Goal: Information Seeking & Learning: Learn about a topic

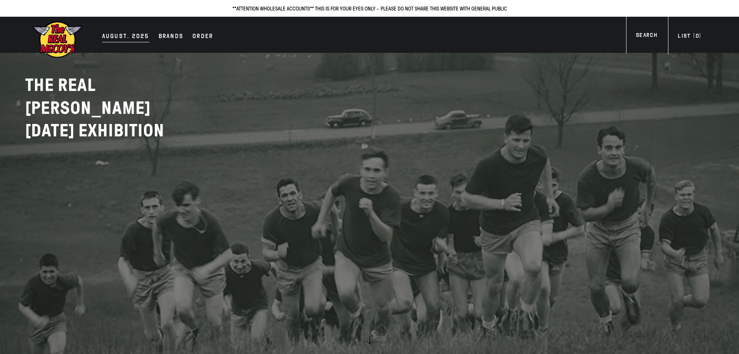
click at [116, 36] on div "AUGUST. 2025" at bounding box center [125, 36] width 47 height 11
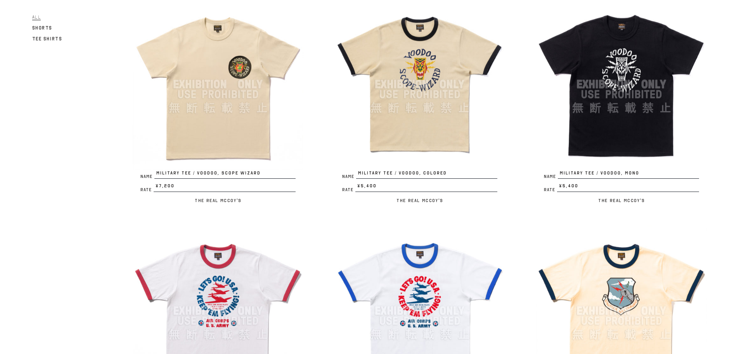
scroll to position [116, 0]
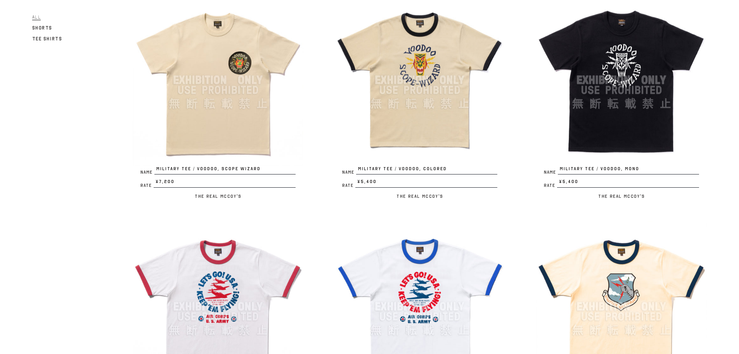
click at [242, 136] on img at bounding box center [218, 80] width 171 height 171
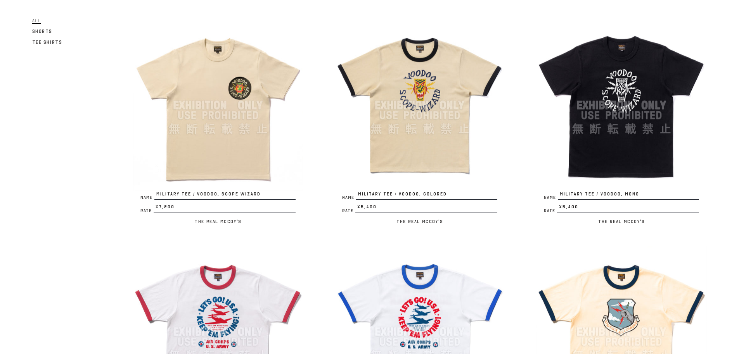
scroll to position [78, 0]
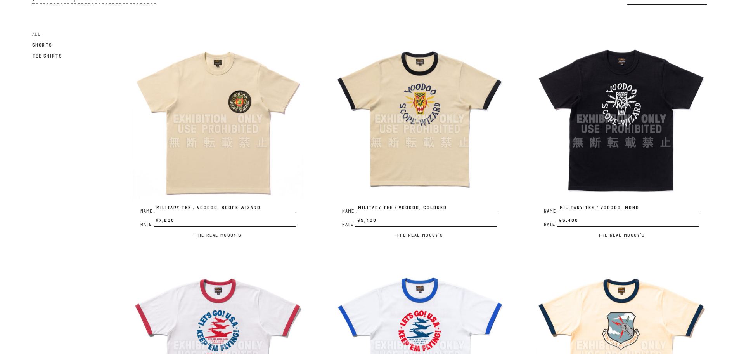
click at [427, 166] on img at bounding box center [420, 118] width 171 height 171
click at [651, 158] on img at bounding box center [621, 118] width 171 height 171
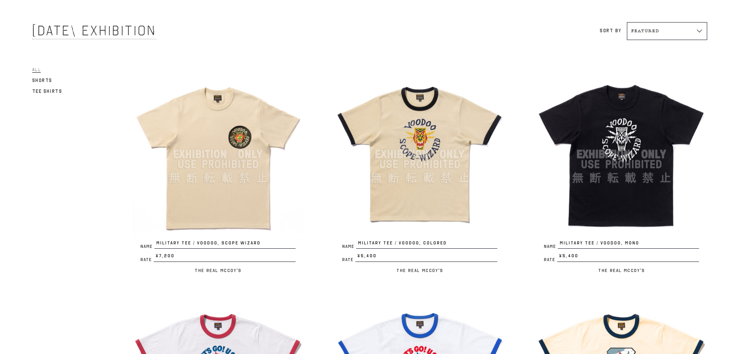
scroll to position [39, 0]
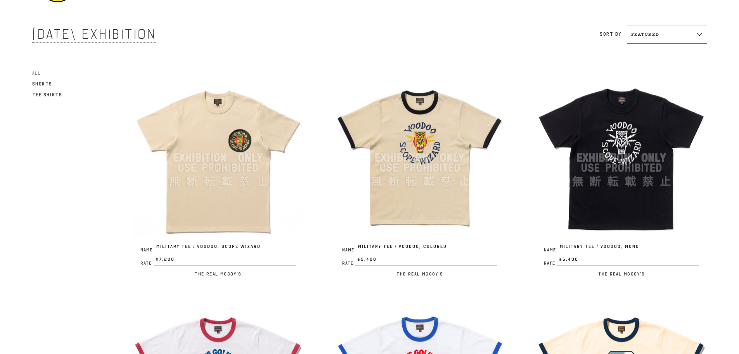
click at [389, 179] on img at bounding box center [420, 157] width 171 height 171
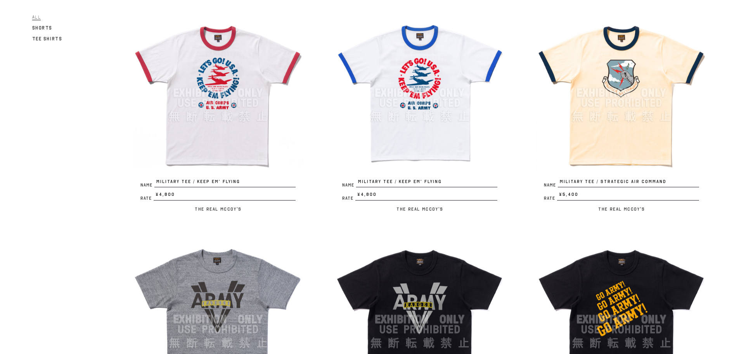
scroll to position [349, 0]
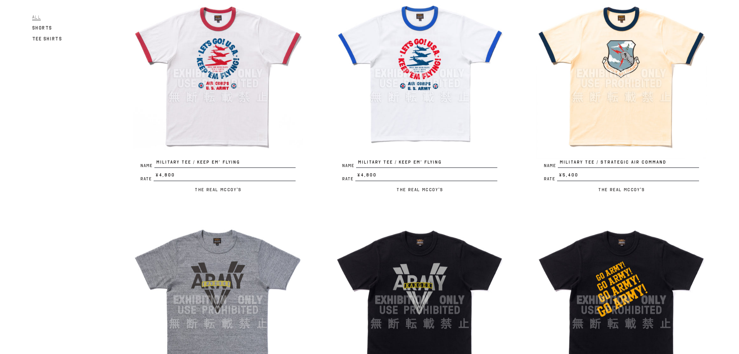
click at [594, 120] on img at bounding box center [621, 73] width 171 height 171
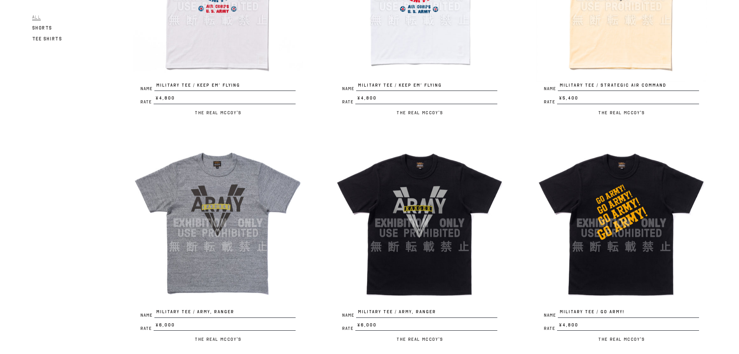
scroll to position [427, 0]
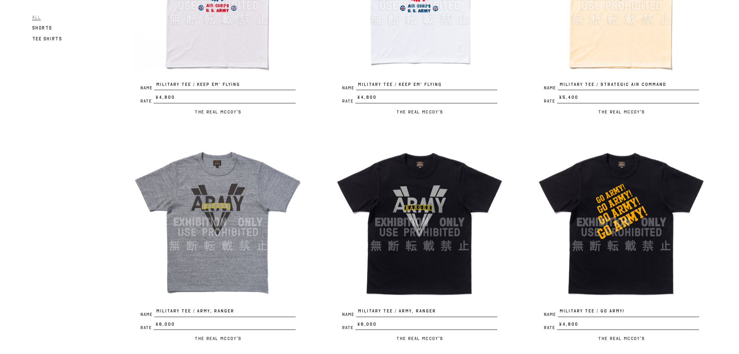
click at [225, 228] on img at bounding box center [218, 222] width 171 height 171
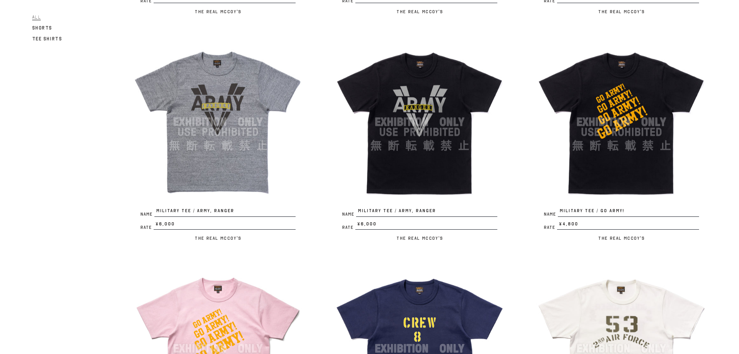
scroll to position [543, 0]
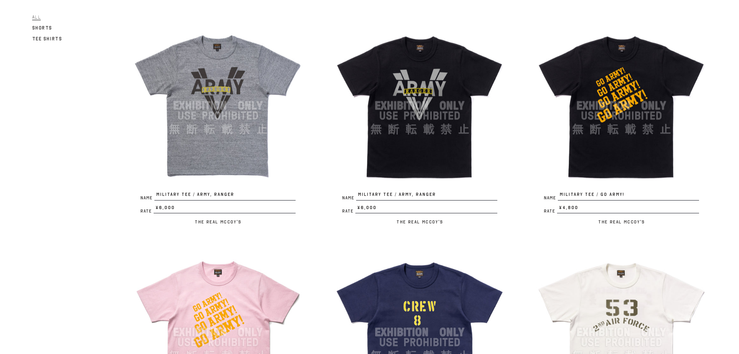
drag, startPoint x: 650, startPoint y: 156, endPoint x: 645, endPoint y: 145, distance: 12.2
click at [645, 145] on img at bounding box center [621, 105] width 171 height 171
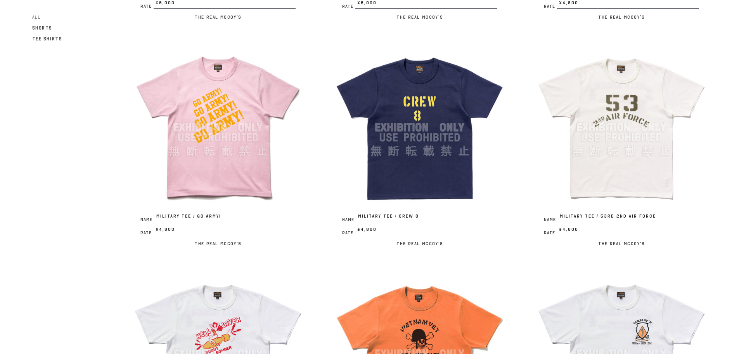
scroll to position [776, 0]
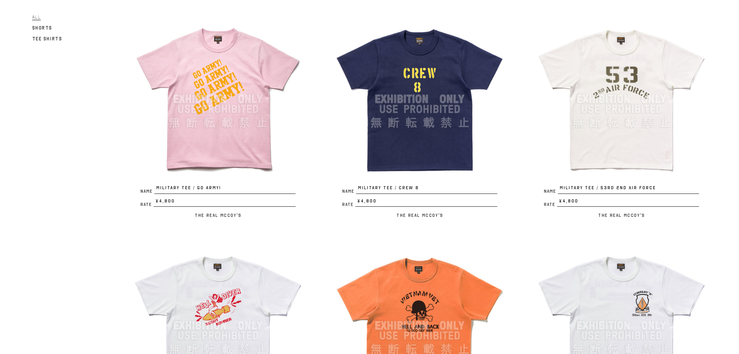
click at [407, 121] on img at bounding box center [420, 99] width 171 height 171
click at [619, 130] on img at bounding box center [621, 99] width 171 height 171
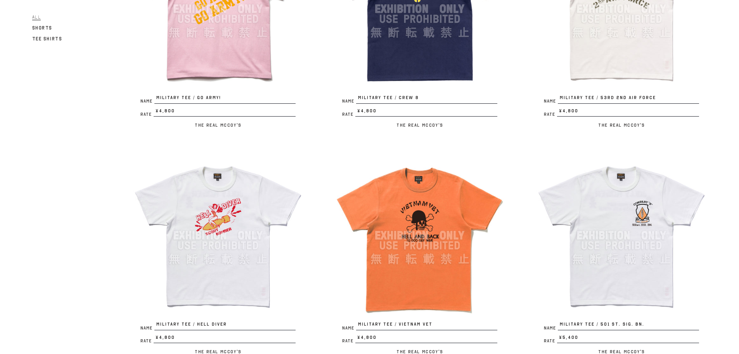
scroll to position [970, 0]
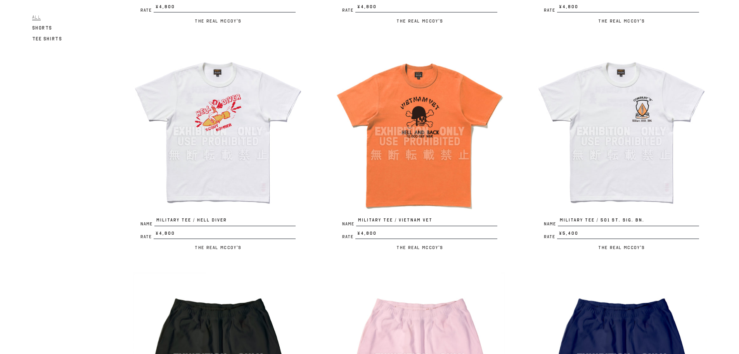
click at [205, 168] on img at bounding box center [218, 131] width 171 height 171
click at [440, 175] on img at bounding box center [420, 131] width 171 height 171
click at [624, 173] on img at bounding box center [621, 131] width 171 height 171
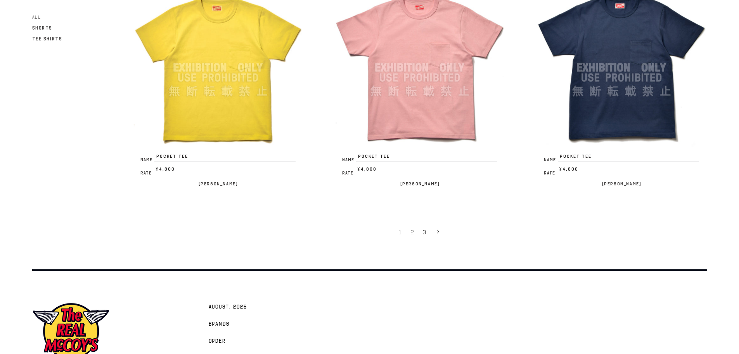
scroll to position [1669, 0]
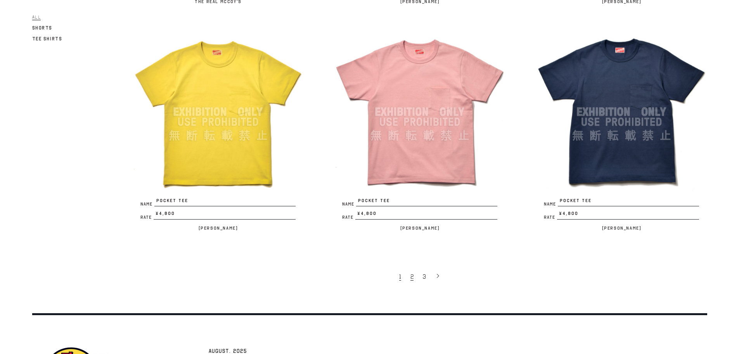
click at [410, 279] on link "2" at bounding box center [413, 276] width 12 height 16
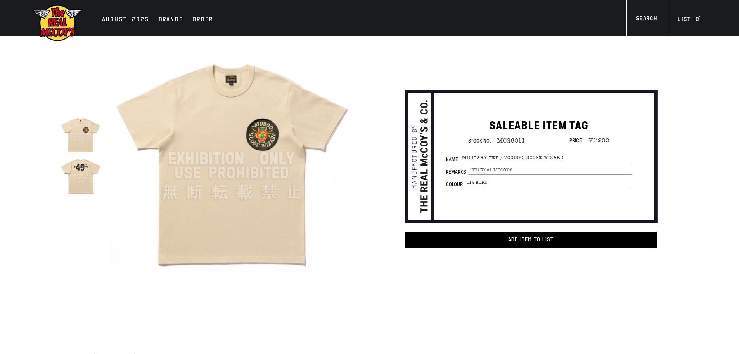
click at [76, 184] on img at bounding box center [80, 174] width 41 height 41
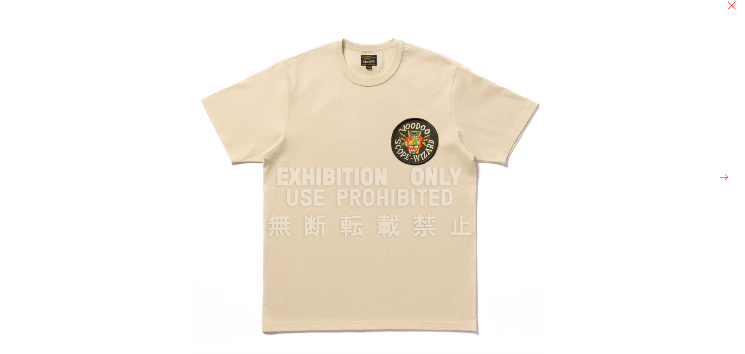
click at [723, 177] on button at bounding box center [724, 177] width 11 height 11
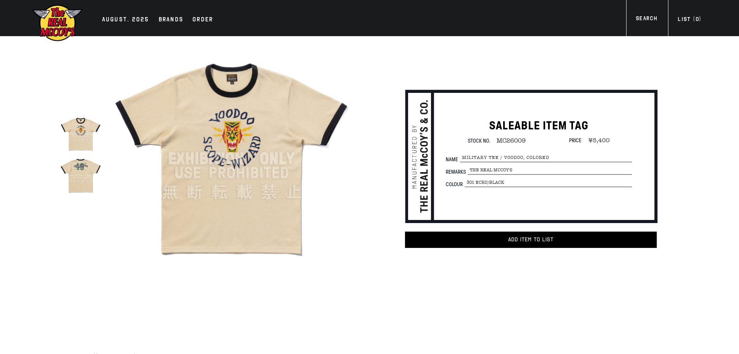
click at [80, 171] on img at bounding box center [80, 174] width 41 height 41
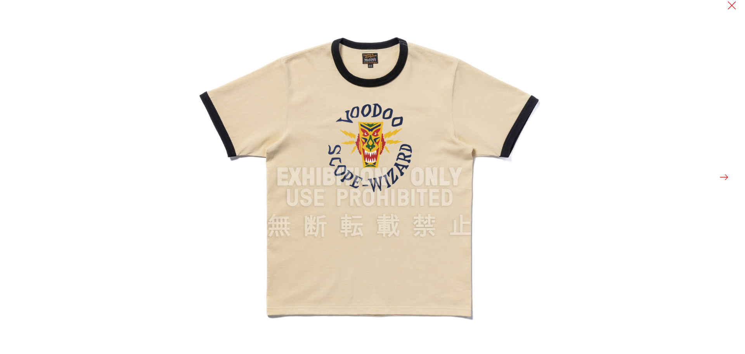
click at [721, 175] on button at bounding box center [724, 177] width 11 height 11
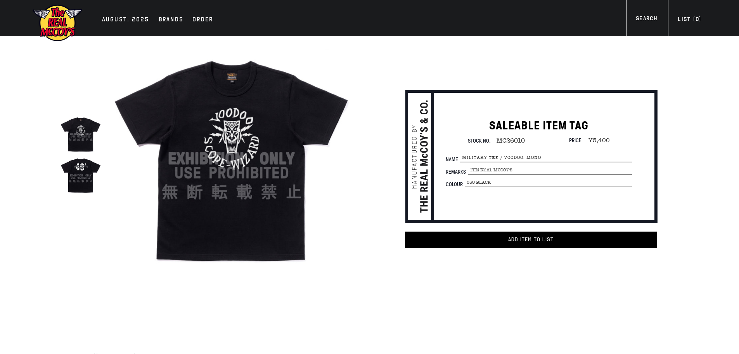
click at [83, 180] on img at bounding box center [80, 174] width 41 height 41
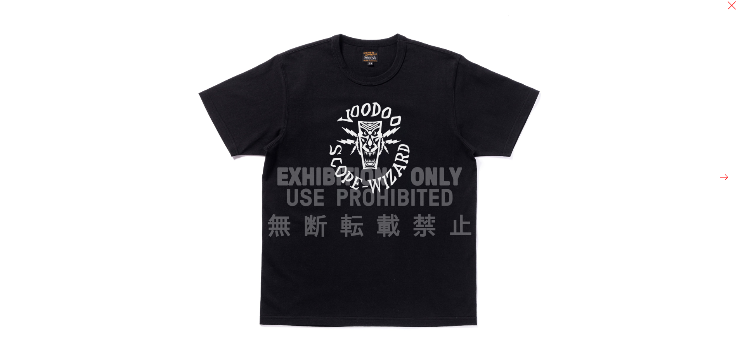
click at [714, 177] on div at bounding box center [565, 177] width 745 height 354
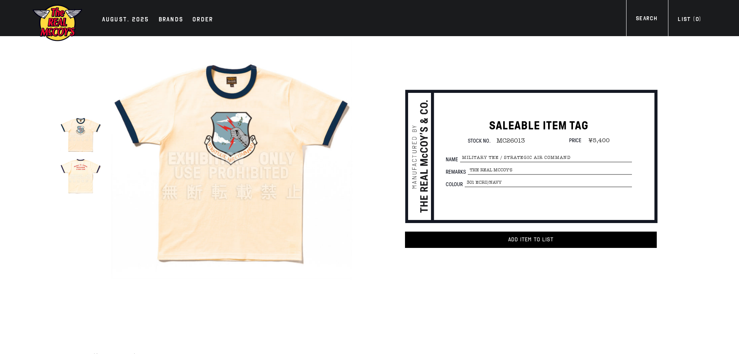
click at [83, 179] on img at bounding box center [80, 174] width 41 height 41
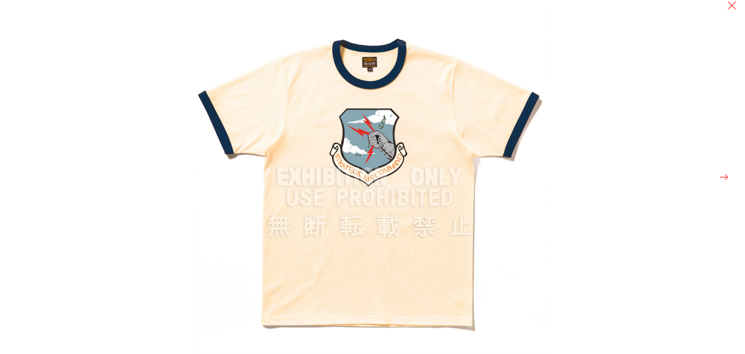
click at [719, 174] on button at bounding box center [724, 177] width 11 height 11
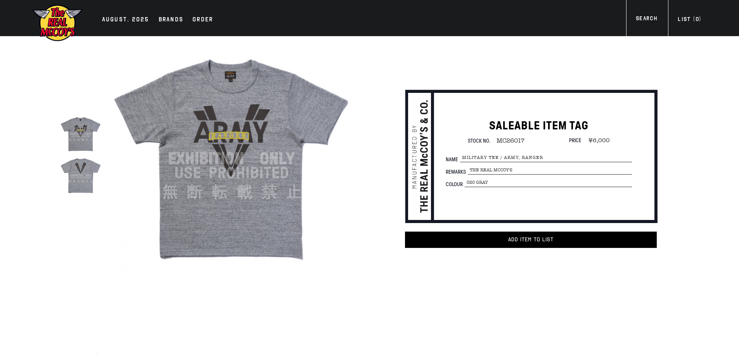
click at [80, 173] on img at bounding box center [80, 174] width 41 height 41
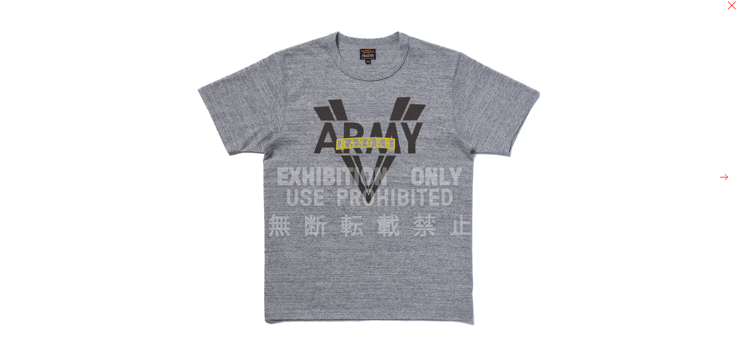
click at [726, 175] on button at bounding box center [724, 177] width 11 height 11
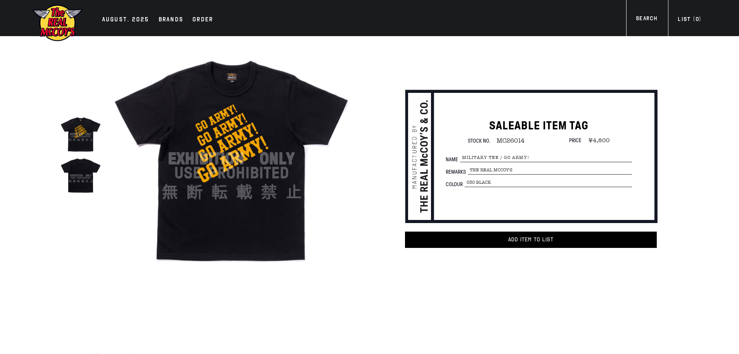
click at [92, 175] on img at bounding box center [80, 174] width 41 height 41
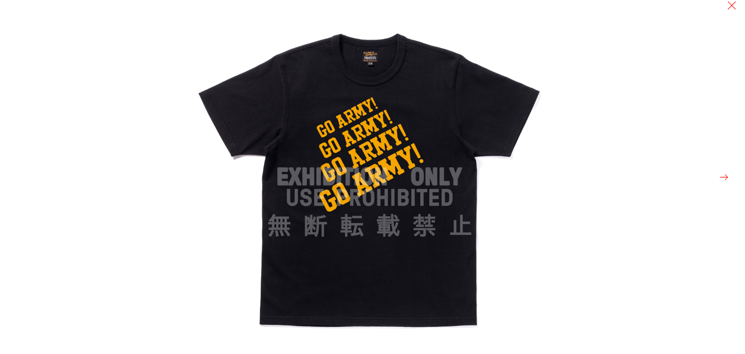
click at [725, 177] on button at bounding box center [724, 177] width 11 height 11
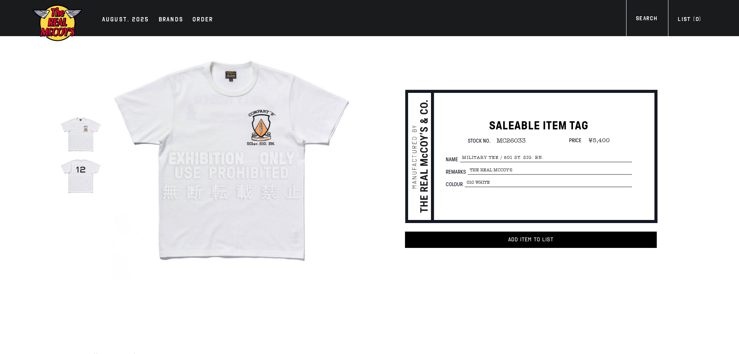
click at [79, 173] on img at bounding box center [80, 174] width 41 height 41
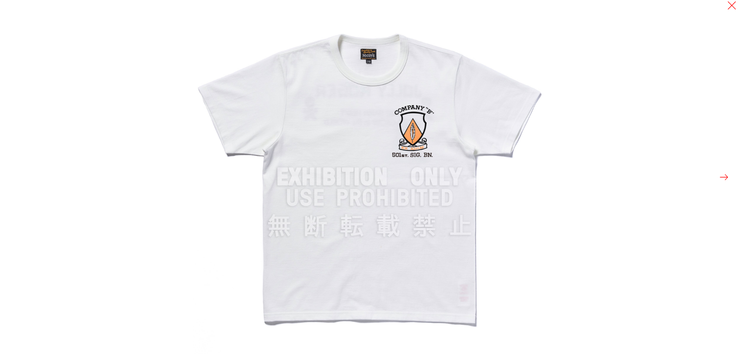
click at [723, 177] on button at bounding box center [724, 177] width 11 height 11
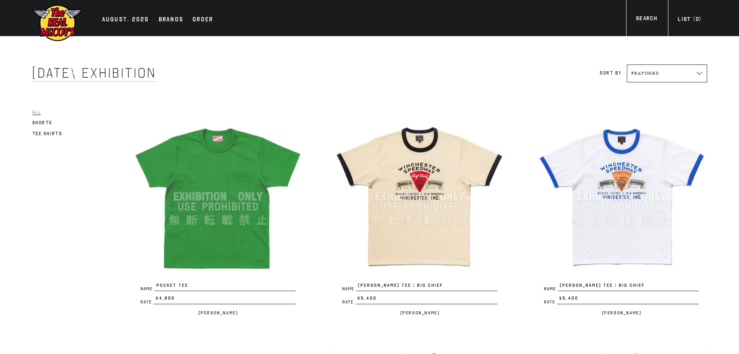
click at [403, 253] on img at bounding box center [420, 196] width 171 height 171
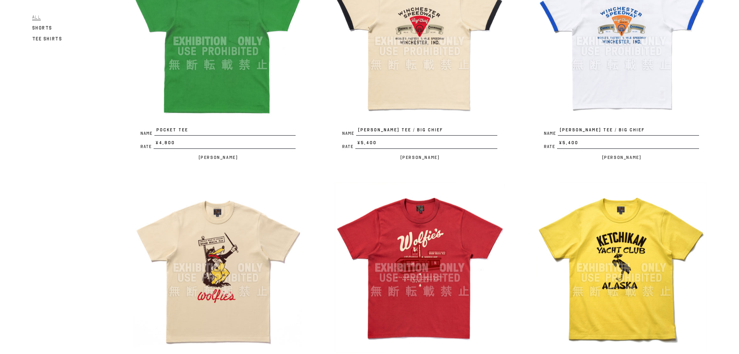
scroll to position [272, 0]
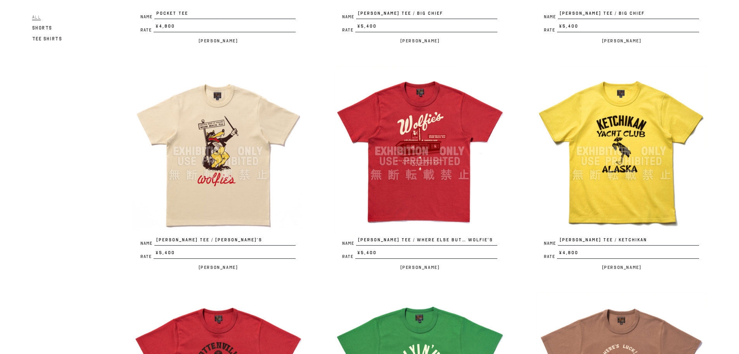
click at [250, 177] on img at bounding box center [218, 151] width 171 height 171
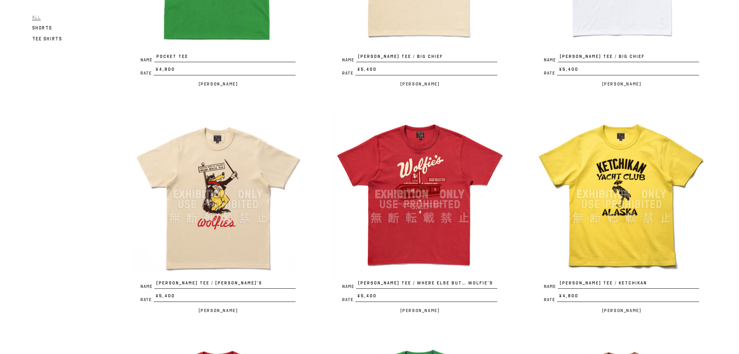
scroll to position [233, 0]
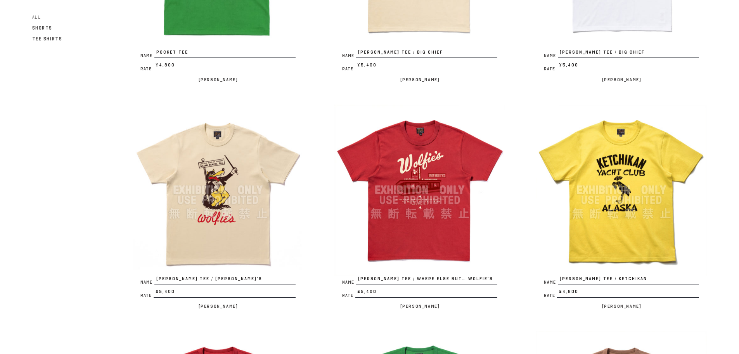
click at [429, 188] on img at bounding box center [420, 189] width 171 height 171
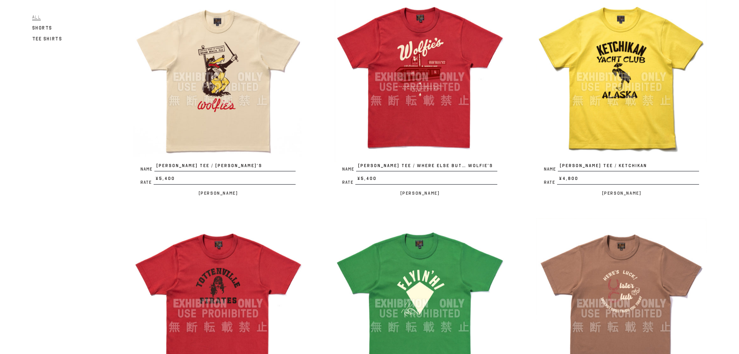
scroll to position [349, 0]
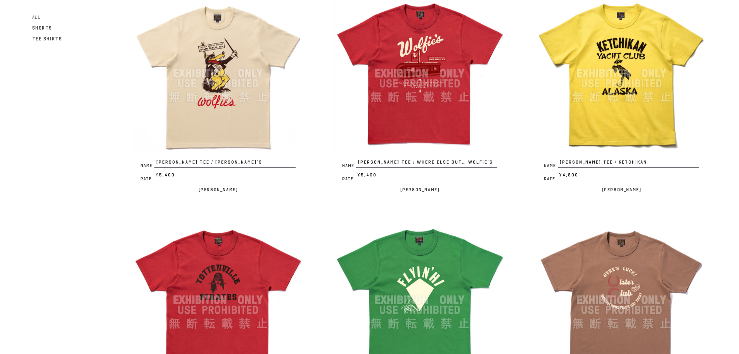
click at [600, 121] on img at bounding box center [621, 73] width 171 height 171
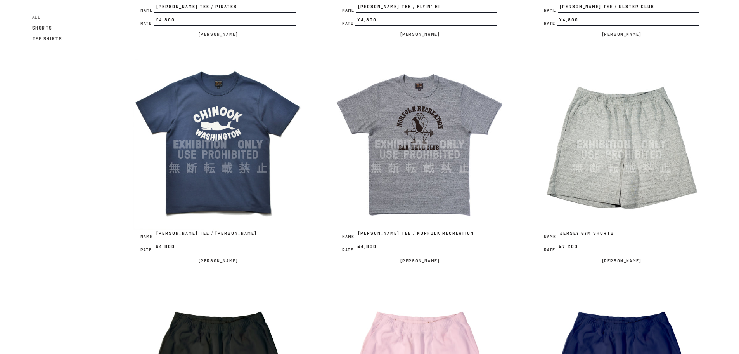
scroll to position [737, 0]
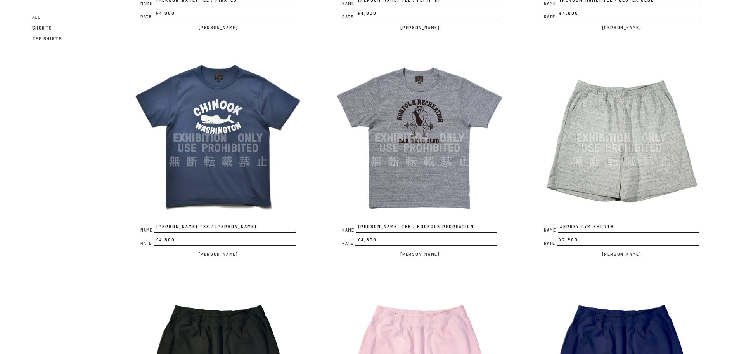
click at [207, 159] on img at bounding box center [218, 137] width 171 height 171
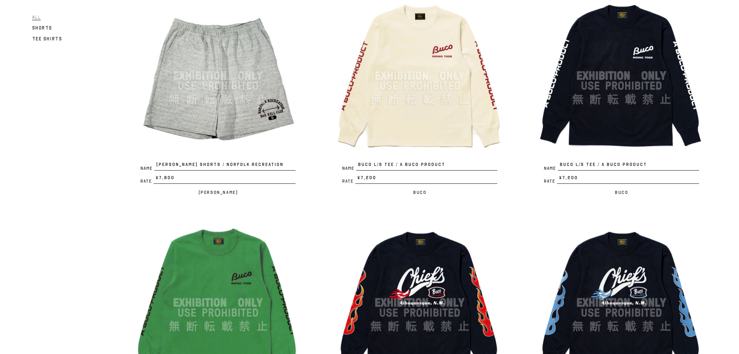
scroll to position [1242, 0]
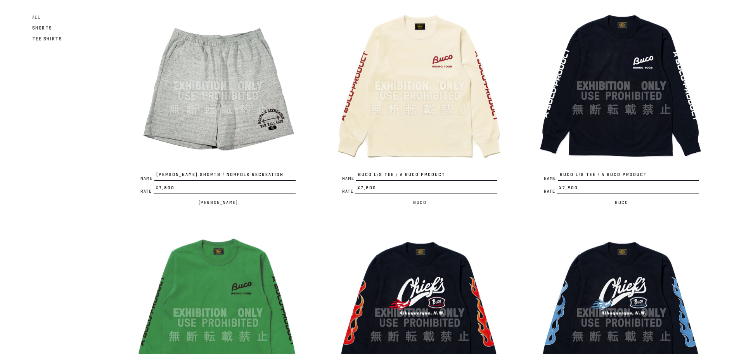
click at [423, 135] on img at bounding box center [420, 85] width 171 height 171
click at [394, 122] on img at bounding box center [420, 85] width 171 height 171
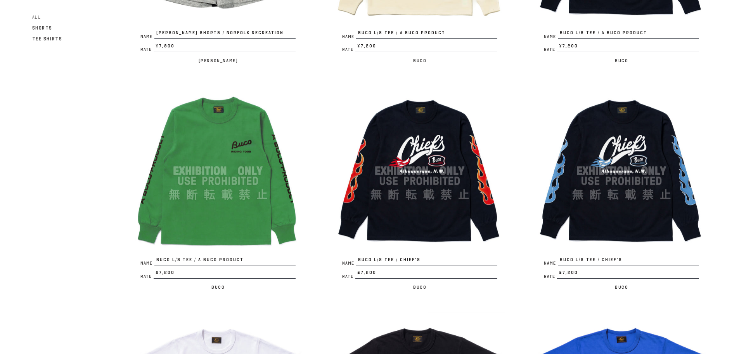
scroll to position [1397, 0]
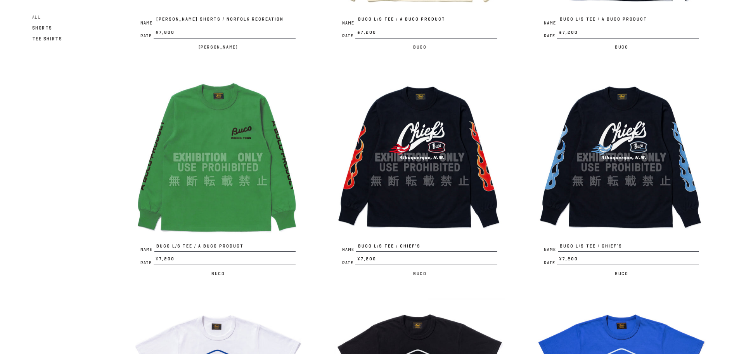
click at [601, 201] on img at bounding box center [621, 157] width 171 height 171
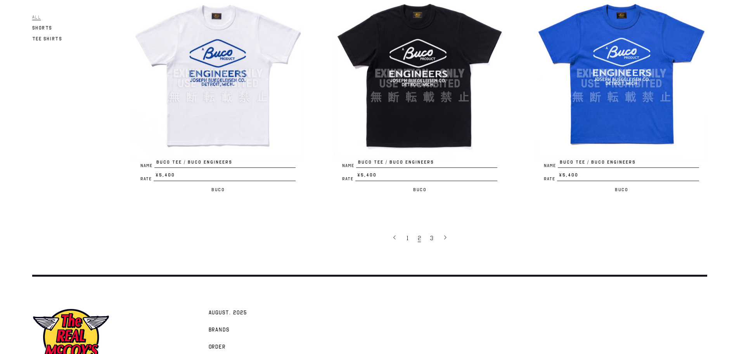
scroll to position [1708, 0]
click at [430, 239] on span "3" at bounding box center [431, 238] width 3 height 8
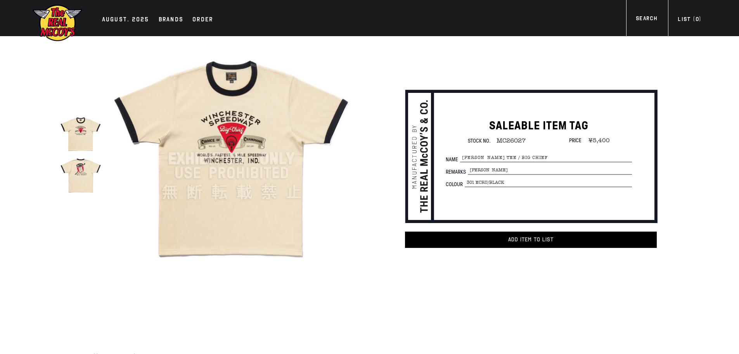
click at [69, 175] on img at bounding box center [80, 174] width 41 height 41
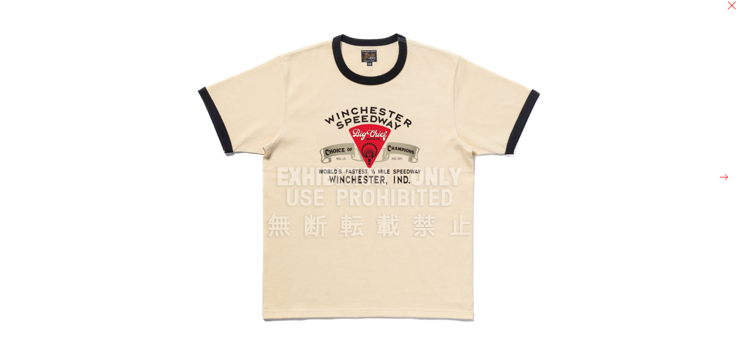
click at [730, 175] on div at bounding box center [565, 177] width 745 height 354
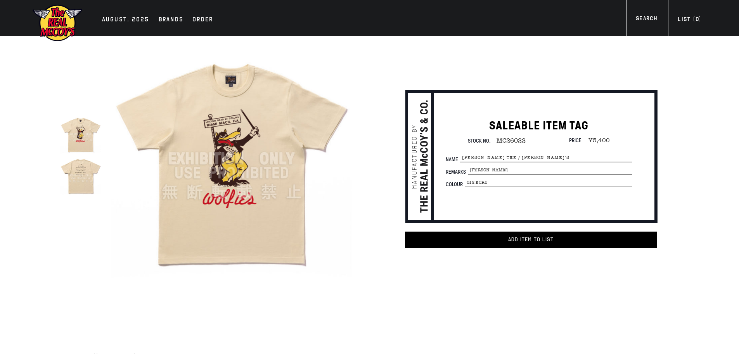
click at [75, 175] on img at bounding box center [80, 174] width 41 height 41
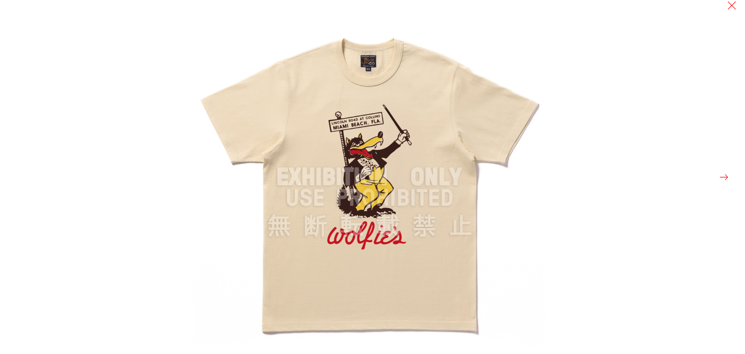
click at [722, 173] on button at bounding box center [724, 177] width 11 height 11
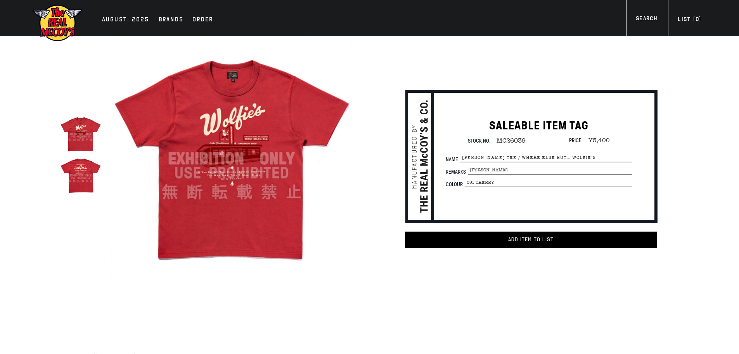
click at [73, 172] on img at bounding box center [80, 174] width 41 height 41
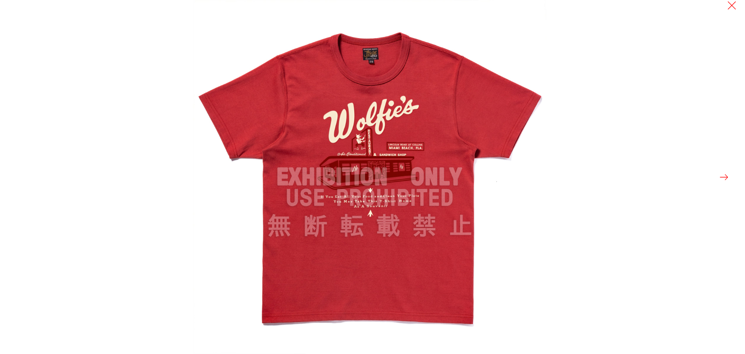
click at [725, 177] on button at bounding box center [724, 177] width 11 height 11
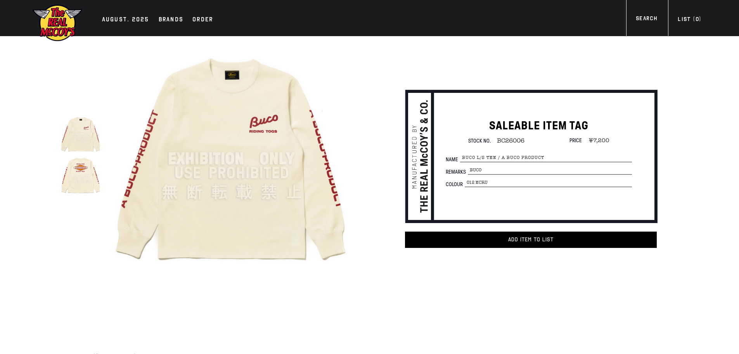
click at [90, 179] on img at bounding box center [80, 174] width 41 height 41
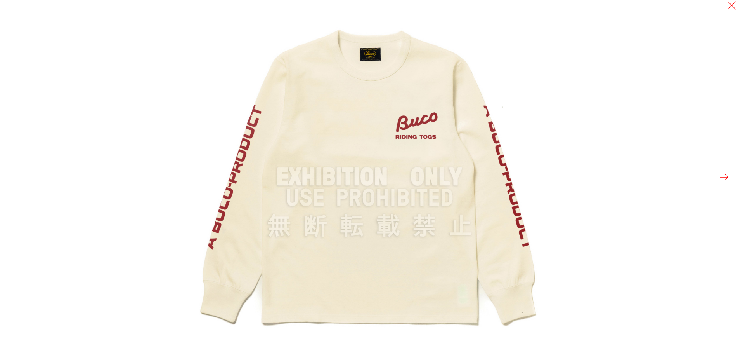
click at [722, 179] on button at bounding box center [724, 177] width 11 height 11
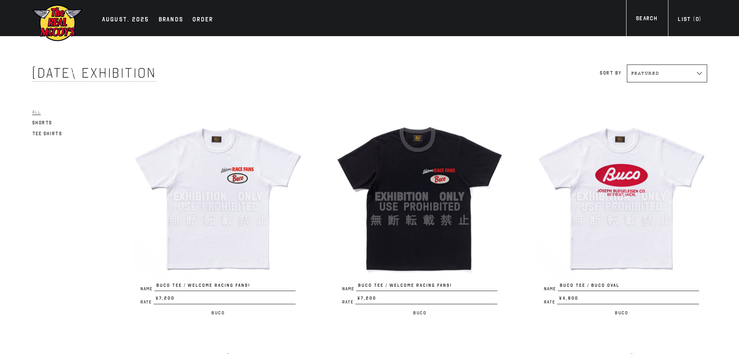
click at [209, 240] on img at bounding box center [218, 196] width 171 height 171
click at [458, 201] on img at bounding box center [420, 196] width 171 height 171
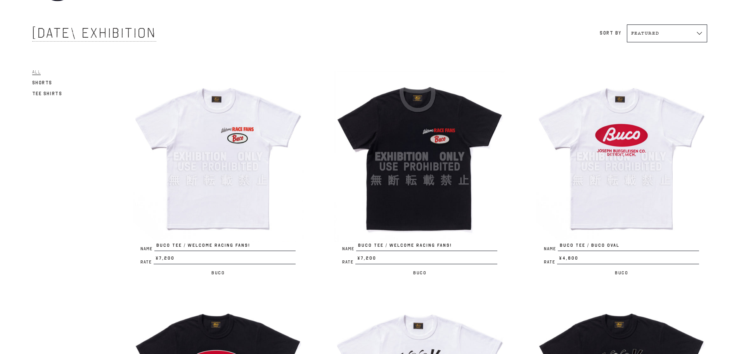
scroll to position [116, 0]
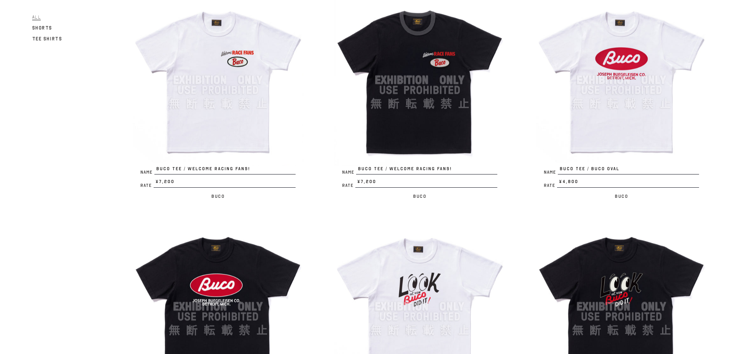
click at [615, 76] on img at bounding box center [621, 80] width 171 height 171
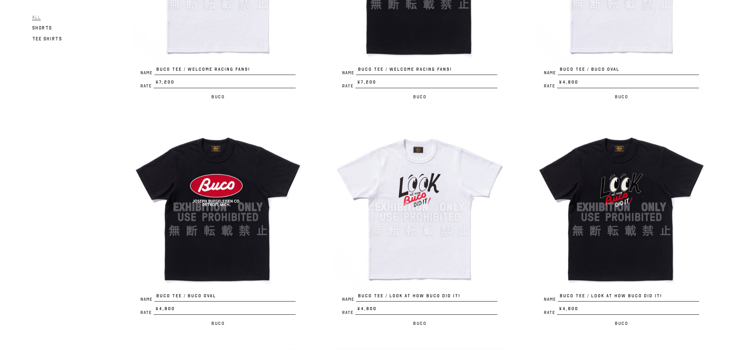
scroll to position [233, 0]
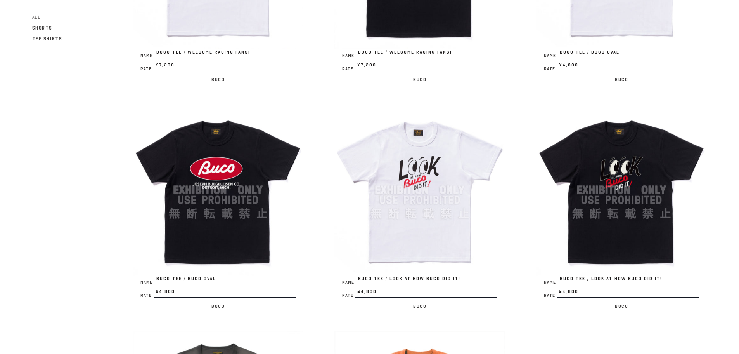
click at [638, 237] on img at bounding box center [621, 189] width 171 height 171
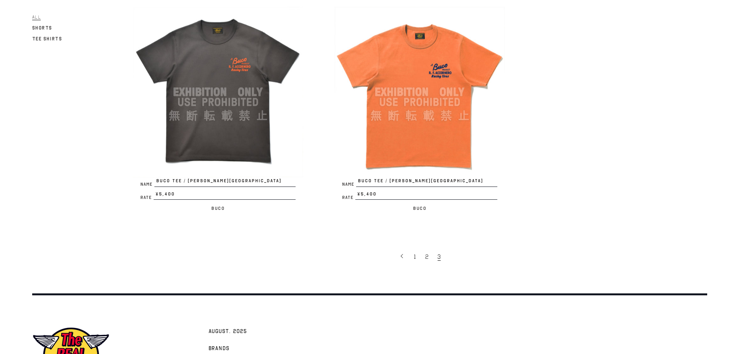
scroll to position [543, 0]
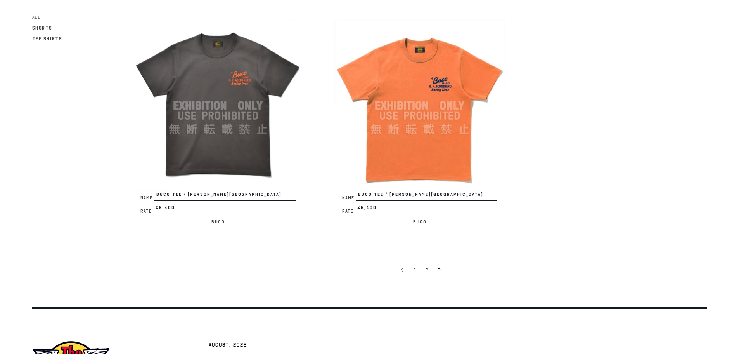
click at [422, 141] on img at bounding box center [420, 105] width 171 height 171
click at [201, 128] on img at bounding box center [218, 105] width 171 height 171
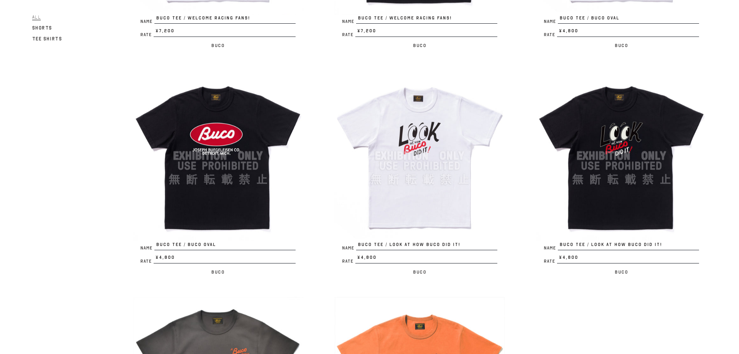
scroll to position [272, 0]
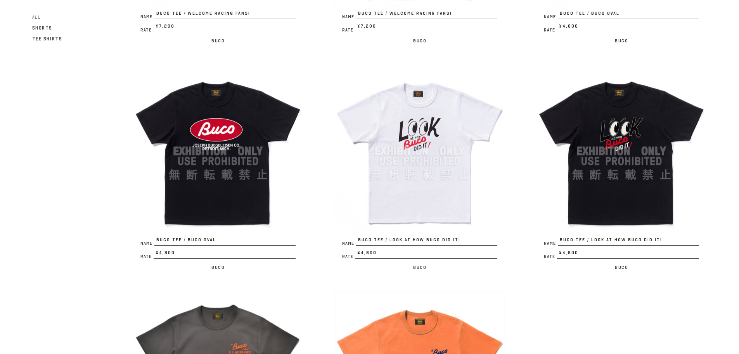
click at [236, 183] on img at bounding box center [218, 151] width 171 height 171
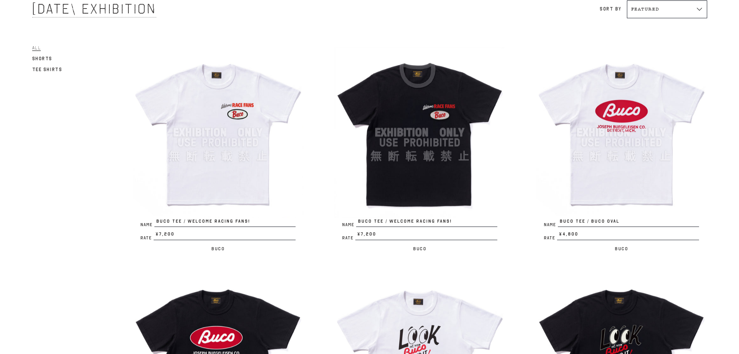
scroll to position [78, 0]
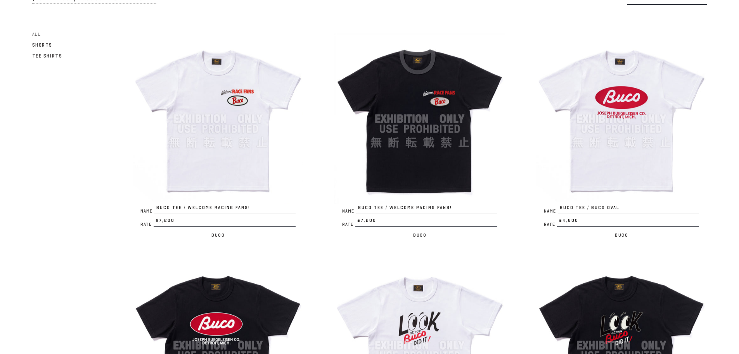
click at [419, 104] on img at bounding box center [420, 118] width 171 height 171
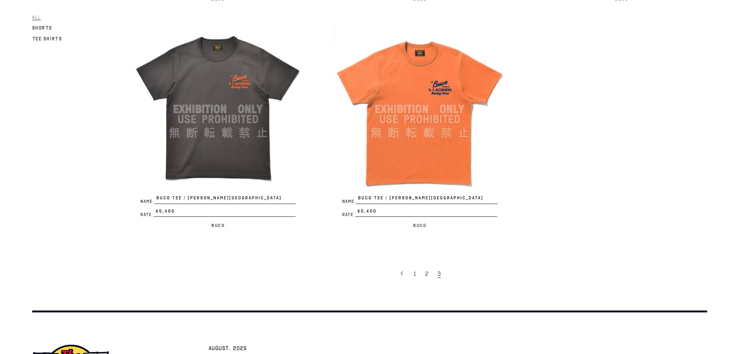
scroll to position [582, 0]
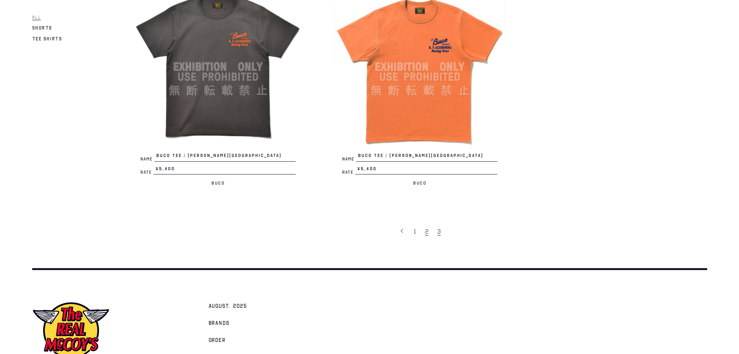
click at [426, 234] on span "2" at bounding box center [426, 231] width 3 height 8
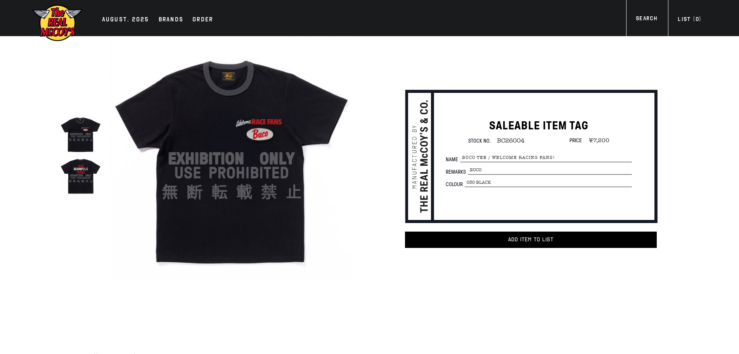
click at [84, 180] on img at bounding box center [80, 174] width 41 height 41
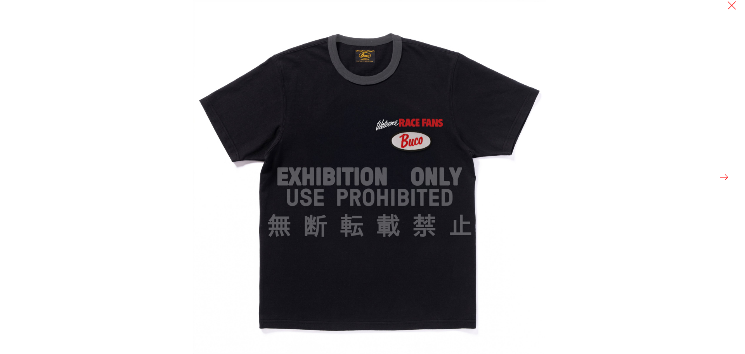
click at [723, 176] on button at bounding box center [724, 177] width 11 height 11
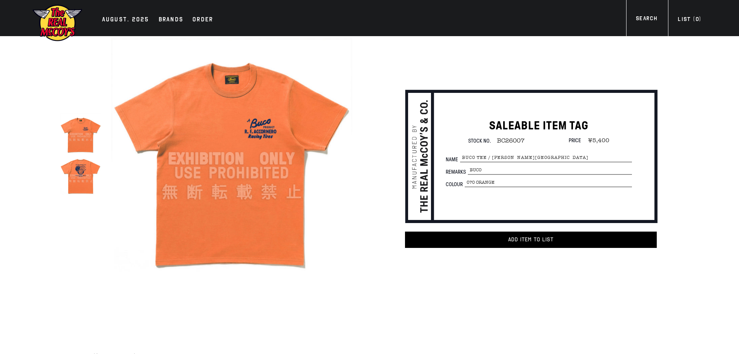
click at [82, 184] on img at bounding box center [80, 174] width 41 height 41
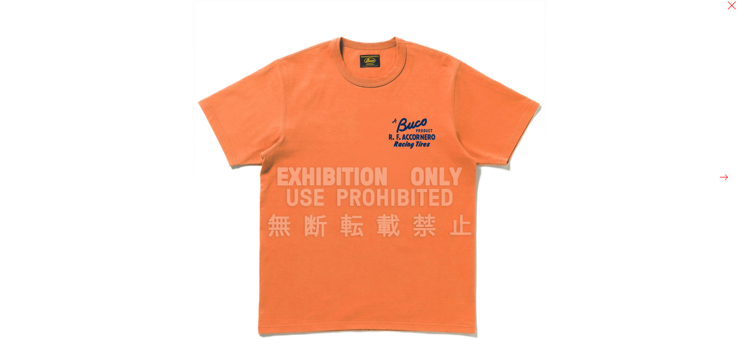
click at [721, 180] on button at bounding box center [724, 177] width 11 height 11
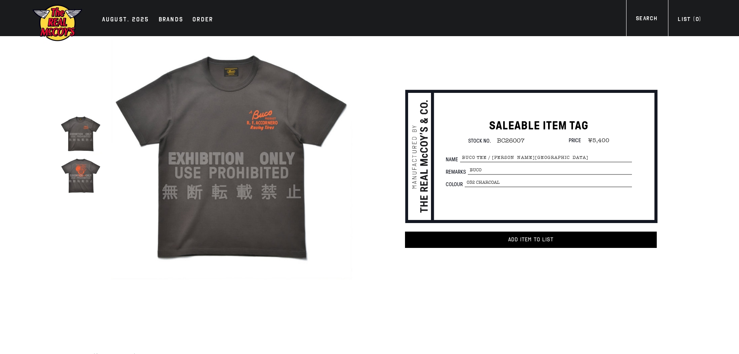
click at [267, 173] on img at bounding box center [231, 158] width 241 height 241
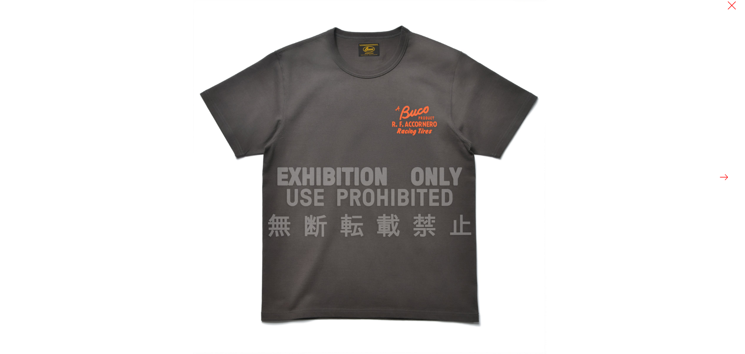
click at [723, 176] on button at bounding box center [724, 177] width 11 height 11
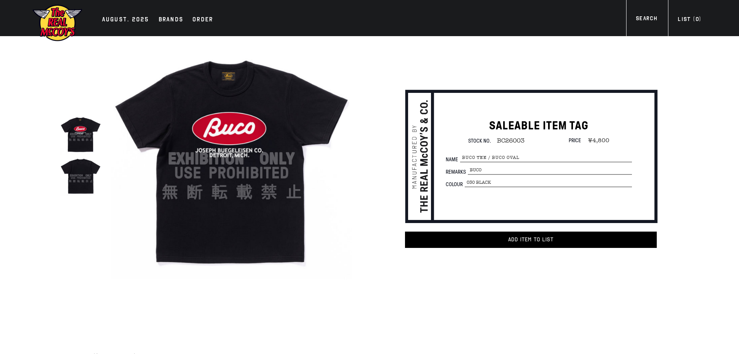
click at [268, 176] on img at bounding box center [231, 158] width 241 height 241
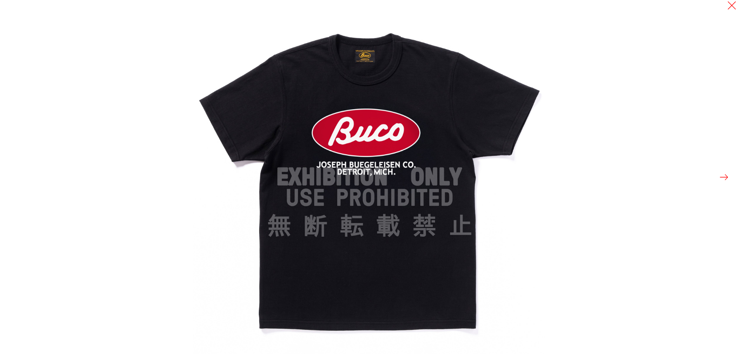
click at [723, 178] on button at bounding box center [724, 177] width 11 height 11
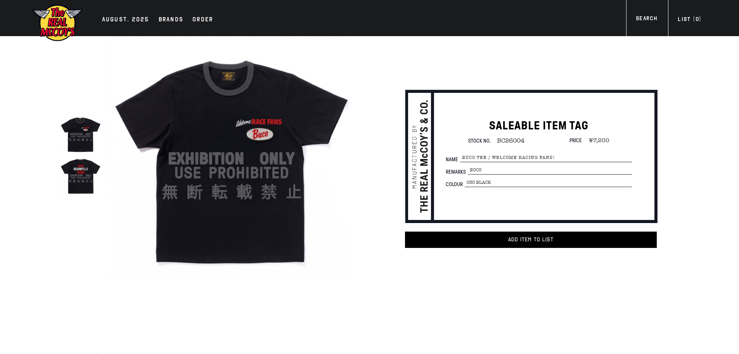
click at [223, 173] on img at bounding box center [231, 158] width 241 height 241
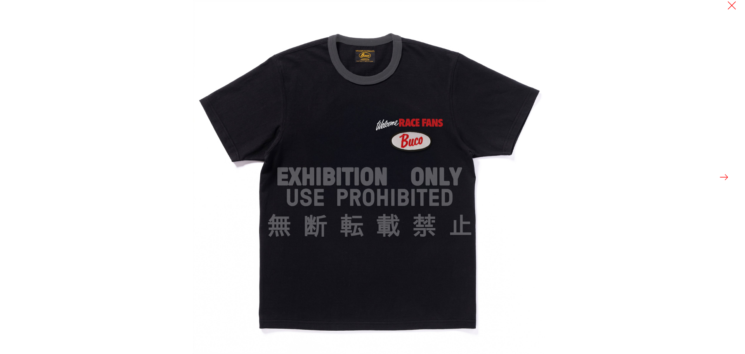
click at [721, 175] on button at bounding box center [724, 177] width 11 height 11
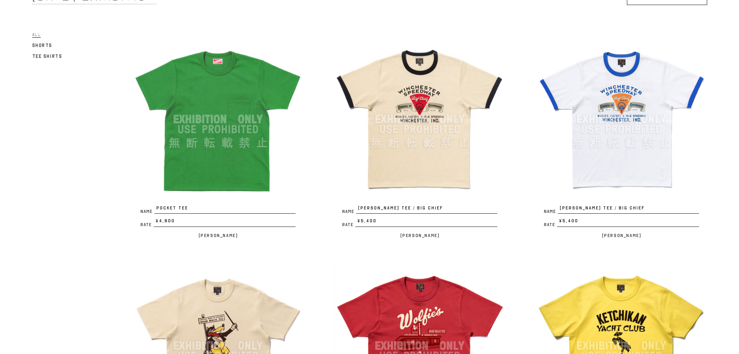
scroll to position [78, 0]
click at [210, 166] on img at bounding box center [218, 118] width 171 height 171
click at [393, 175] on img at bounding box center [420, 118] width 171 height 171
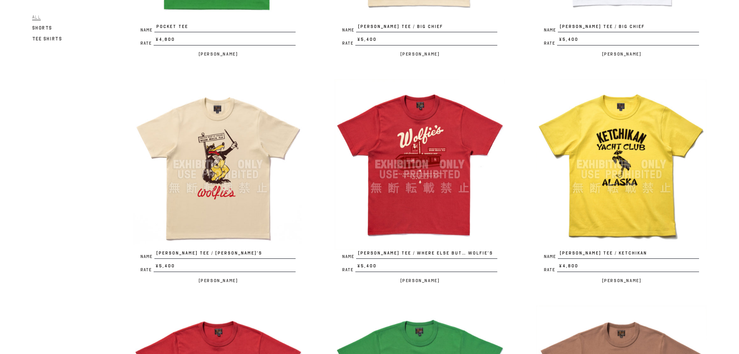
scroll to position [311, 0]
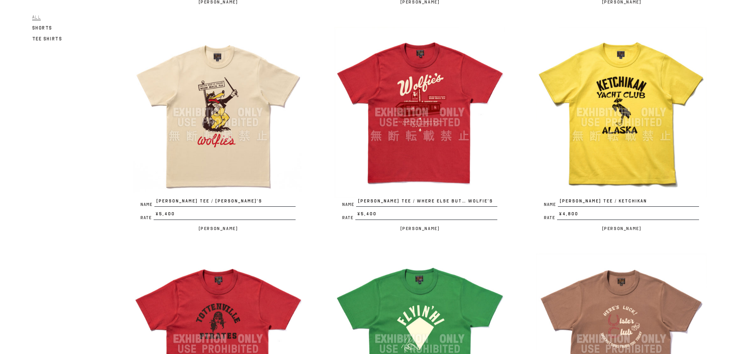
click at [594, 135] on img at bounding box center [621, 112] width 171 height 171
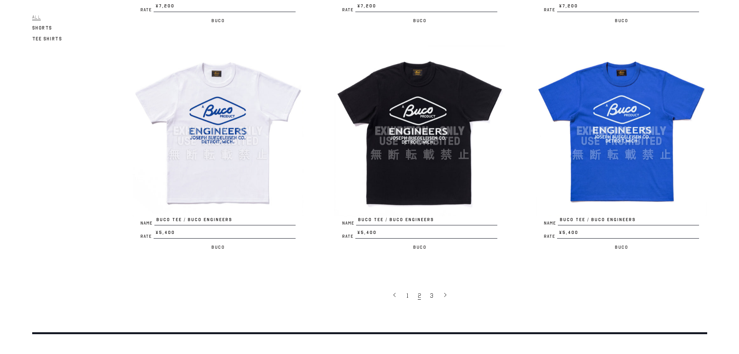
scroll to position [1708, 0]
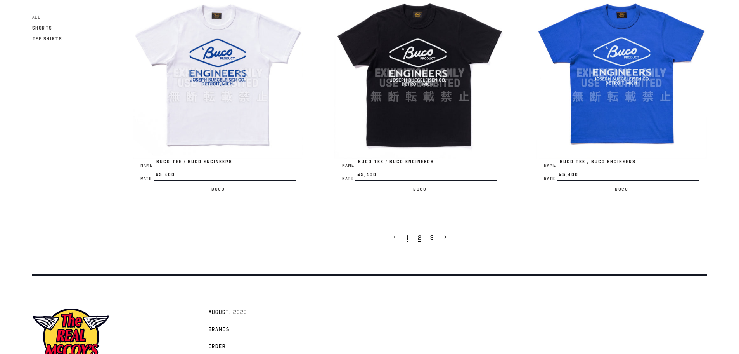
click at [406, 236] on link "1" at bounding box center [408, 237] width 11 height 16
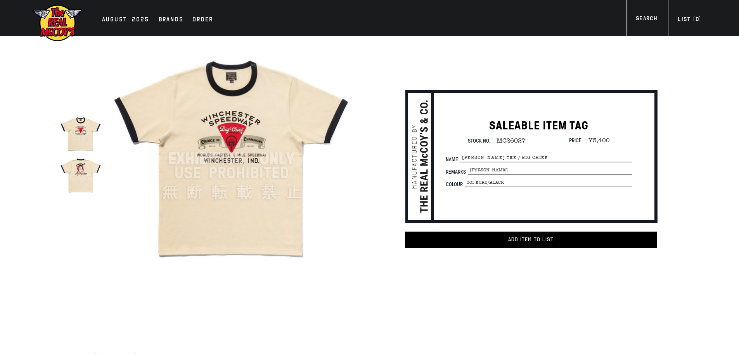
click at [227, 174] on img at bounding box center [231, 158] width 241 height 241
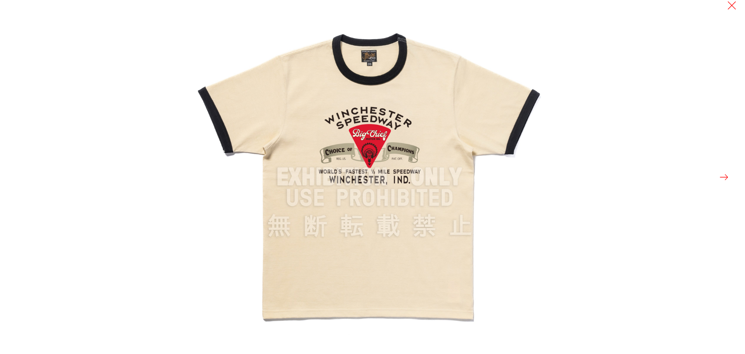
click at [721, 175] on button at bounding box center [724, 177] width 11 height 11
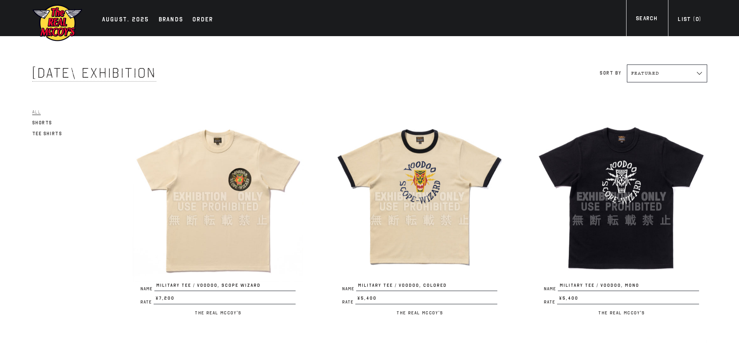
click at [640, 215] on img at bounding box center [621, 196] width 171 height 171
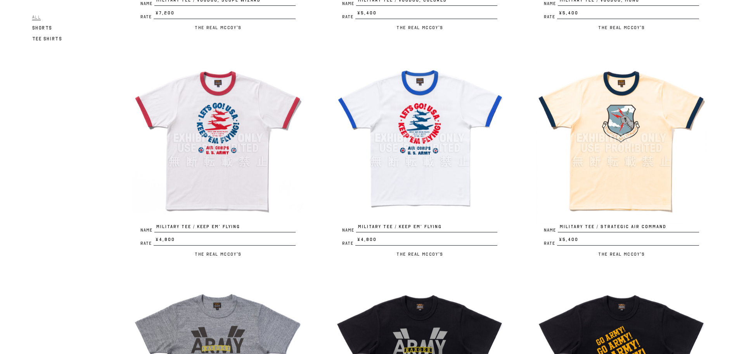
scroll to position [272, 0]
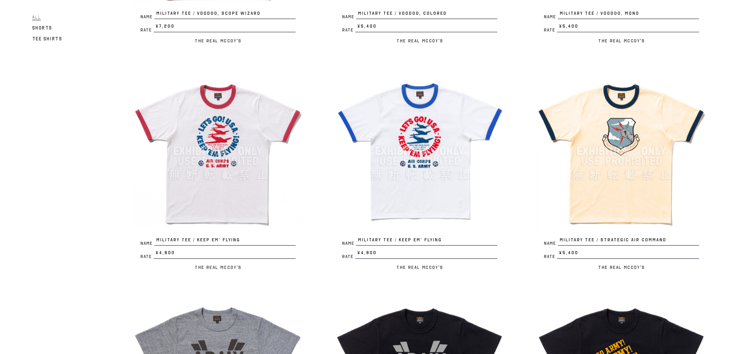
click at [644, 194] on img at bounding box center [621, 151] width 171 height 171
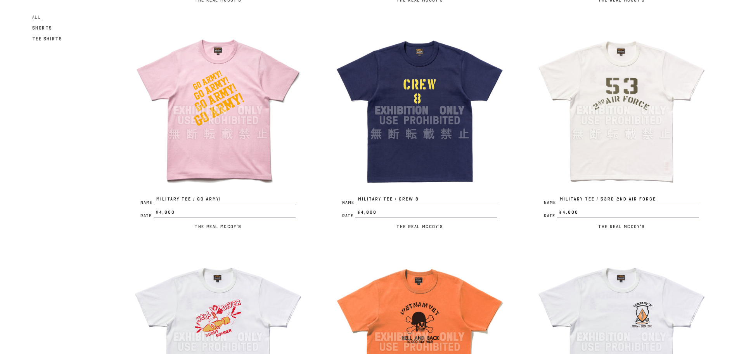
scroll to position [776, 0]
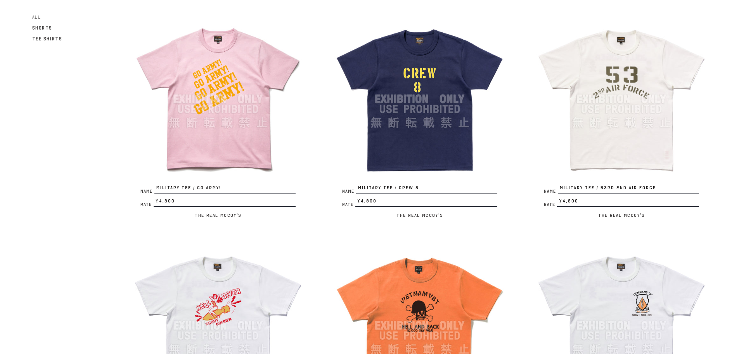
click at [419, 146] on img at bounding box center [420, 99] width 171 height 171
click at [643, 137] on img at bounding box center [621, 99] width 171 height 171
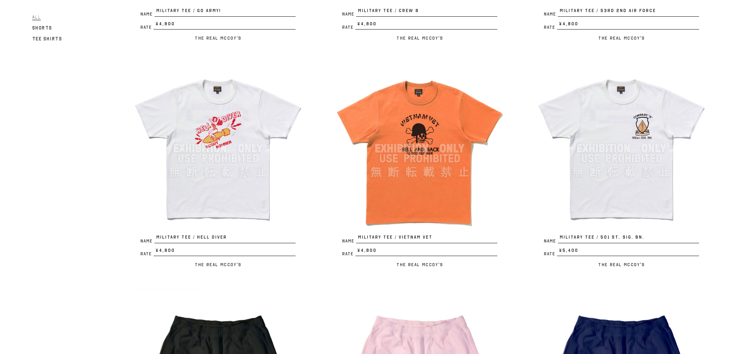
scroll to position [970, 0]
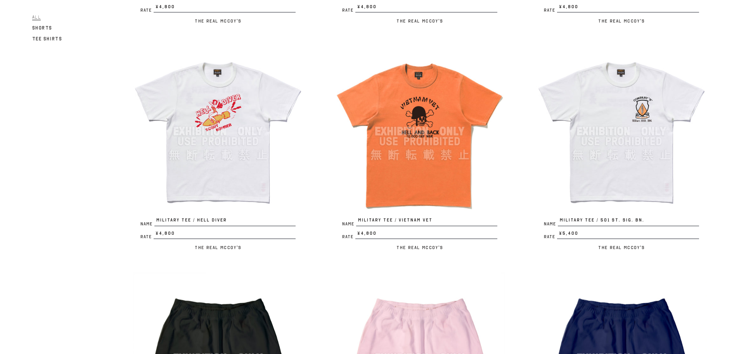
click at [622, 172] on img at bounding box center [621, 131] width 171 height 171
click at [425, 178] on img at bounding box center [420, 131] width 171 height 171
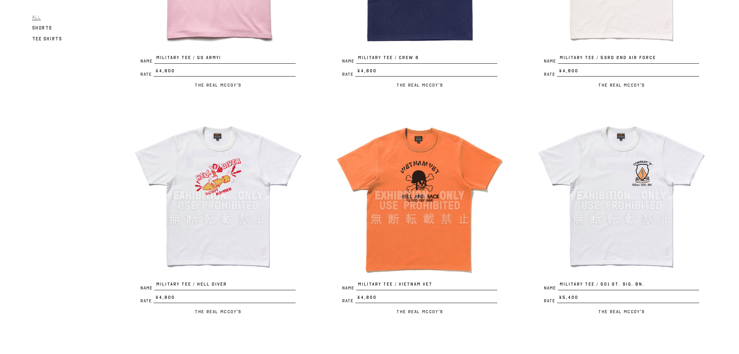
scroll to position [867, 0]
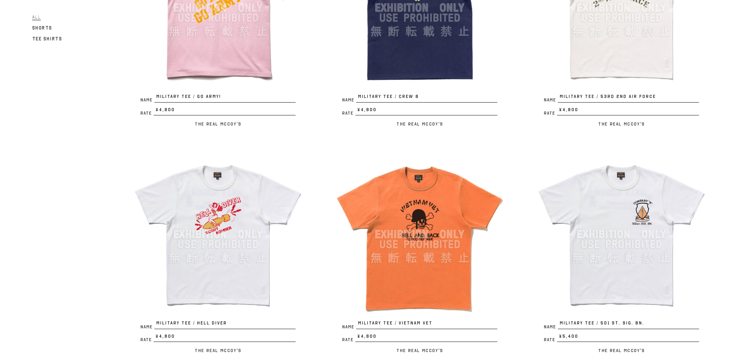
click at [397, 250] on img at bounding box center [420, 234] width 171 height 171
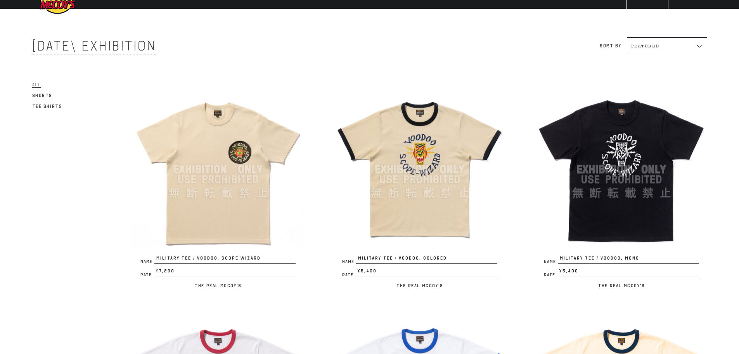
scroll to position [39, 0]
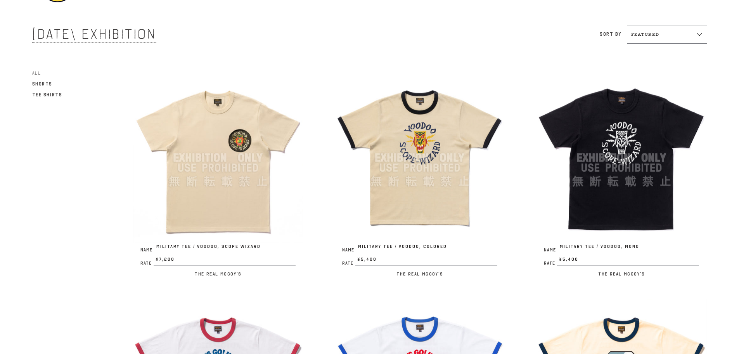
click at [226, 195] on img at bounding box center [218, 157] width 171 height 171
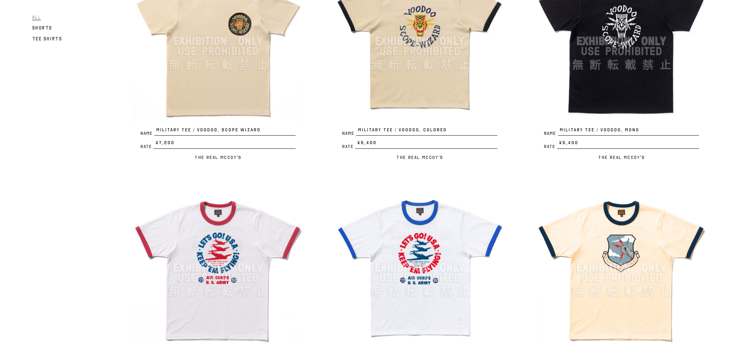
scroll to position [78, 0]
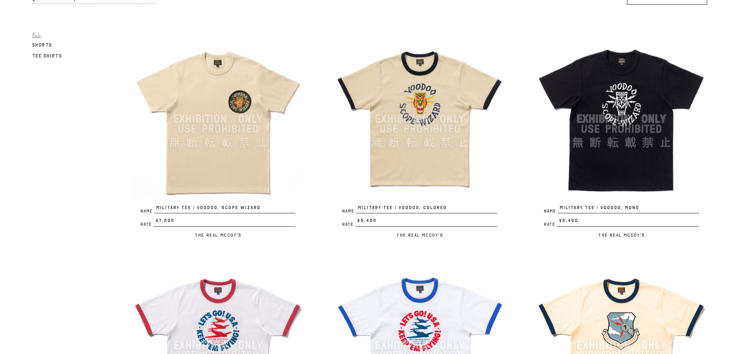
click at [645, 162] on img at bounding box center [621, 118] width 171 height 171
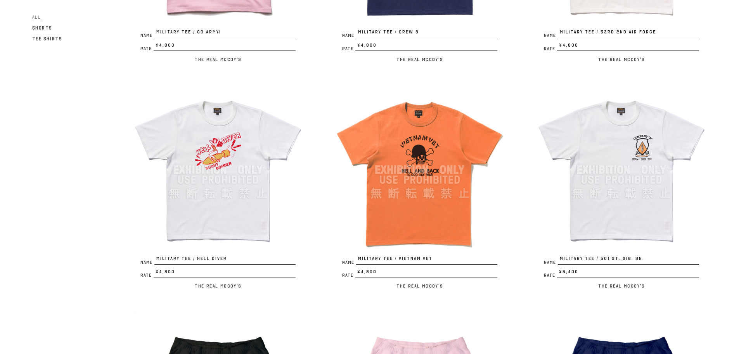
scroll to position [970, 0]
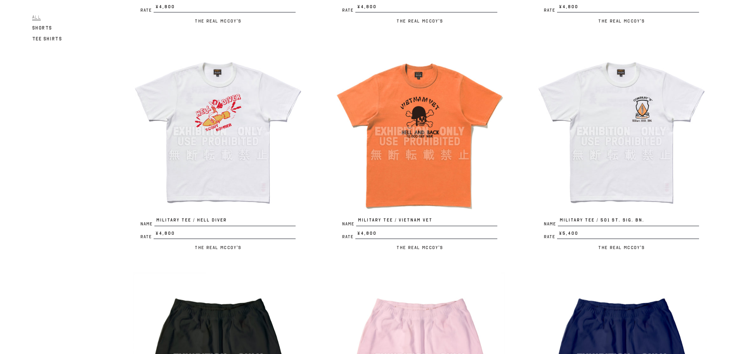
click at [588, 147] on img at bounding box center [621, 131] width 171 height 171
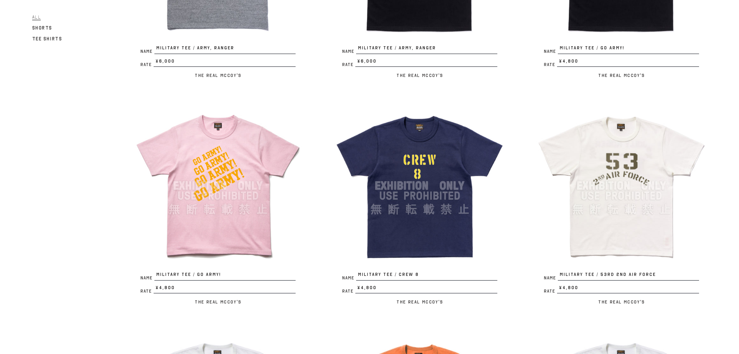
scroll to position [699, 0]
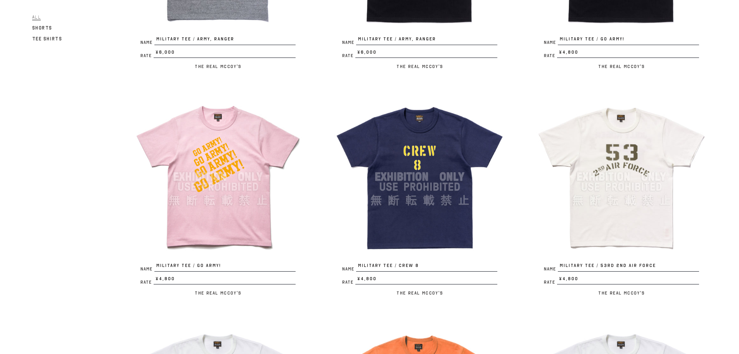
click at [430, 235] on img at bounding box center [420, 176] width 171 height 171
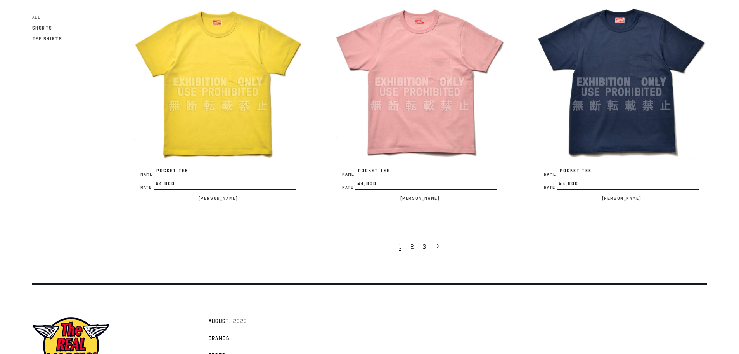
scroll to position [1708, 0]
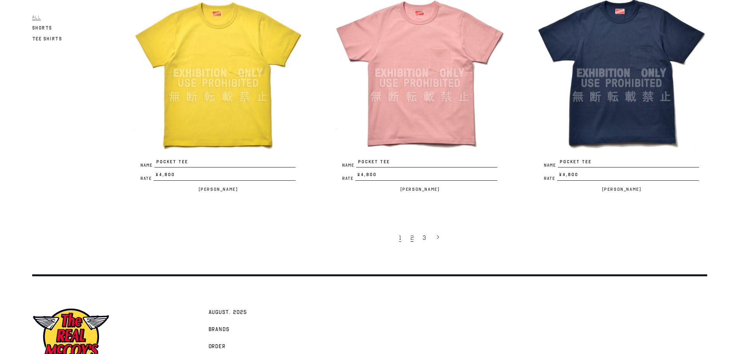
click at [411, 239] on span "2" at bounding box center [412, 238] width 3 height 8
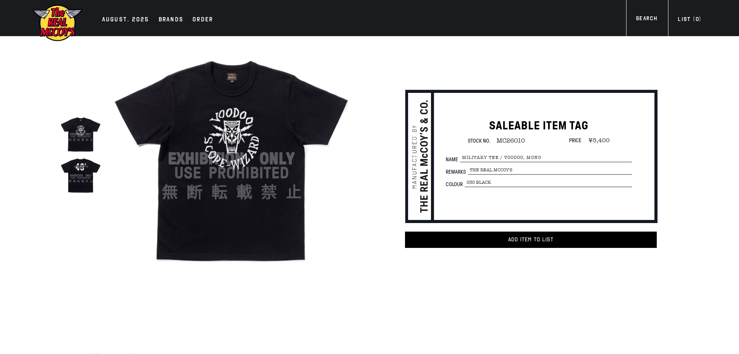
click at [238, 183] on img at bounding box center [231, 158] width 241 height 241
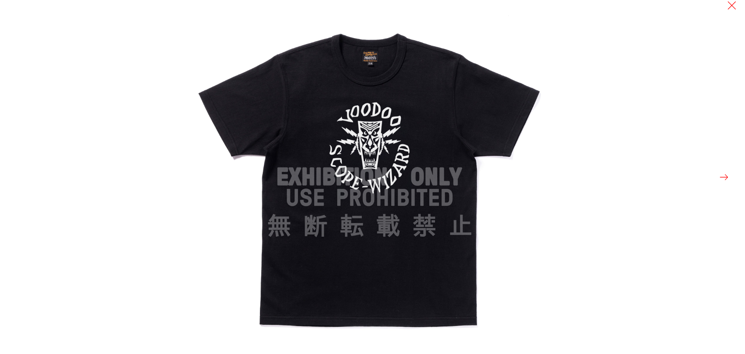
click at [725, 177] on button at bounding box center [724, 177] width 11 height 11
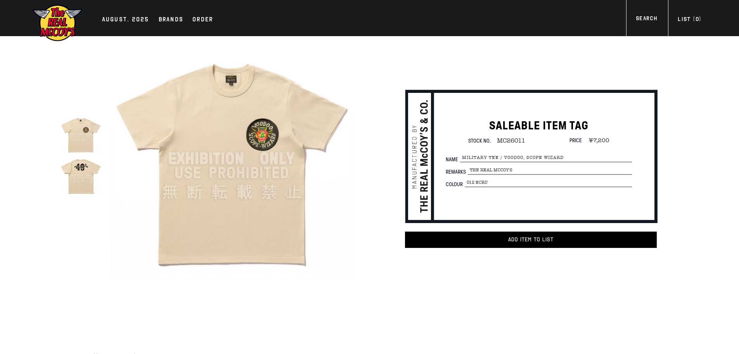
click at [274, 200] on img at bounding box center [231, 158] width 241 height 241
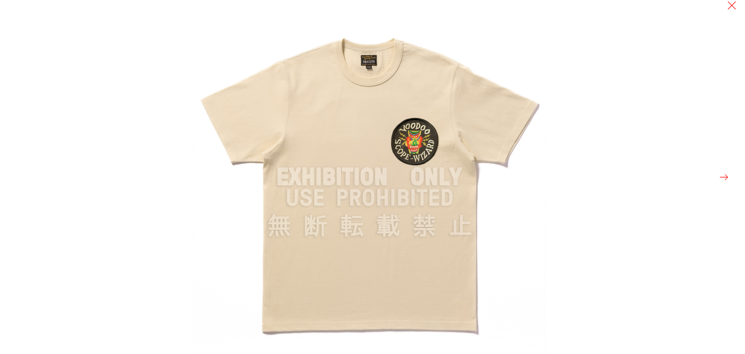
click at [723, 177] on button at bounding box center [724, 177] width 11 height 11
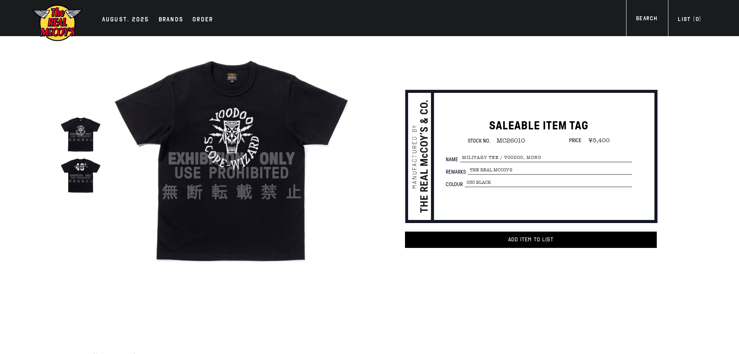
click at [78, 173] on img at bounding box center [80, 174] width 41 height 41
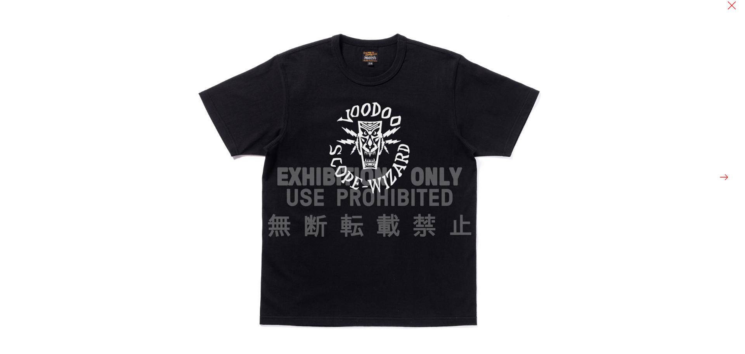
click at [723, 177] on button at bounding box center [724, 177] width 11 height 11
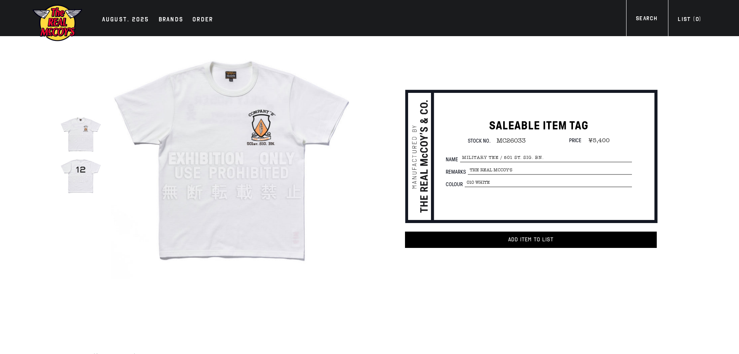
click at [81, 181] on img at bounding box center [80, 174] width 41 height 41
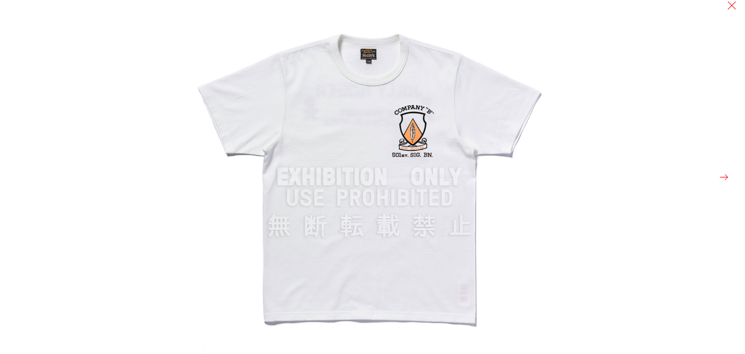
click at [719, 178] on button at bounding box center [724, 177] width 11 height 11
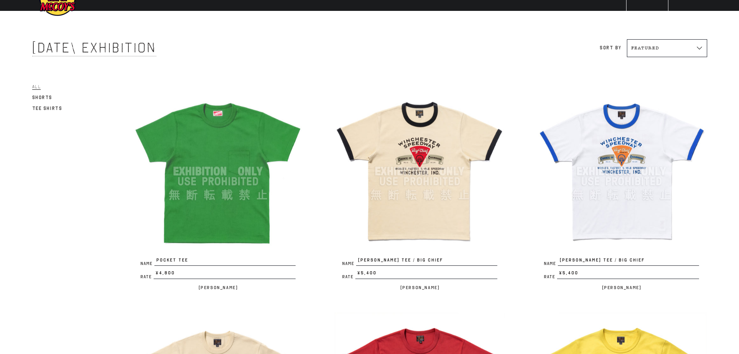
scroll to position [39, 0]
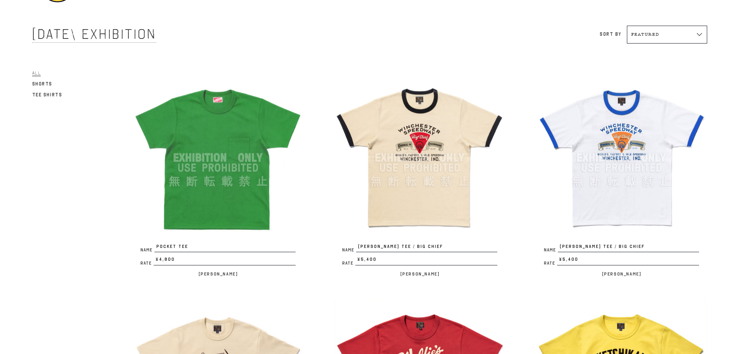
click at [416, 210] on img at bounding box center [420, 157] width 171 height 171
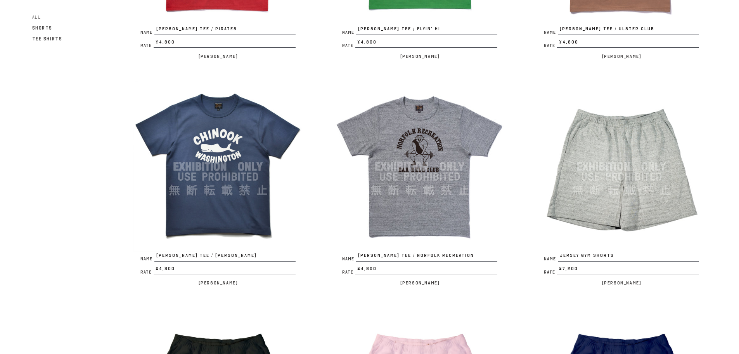
scroll to position [737, 0]
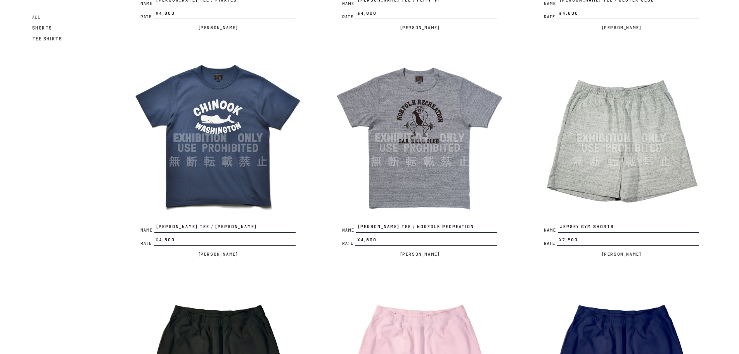
click at [253, 146] on img at bounding box center [218, 137] width 171 height 171
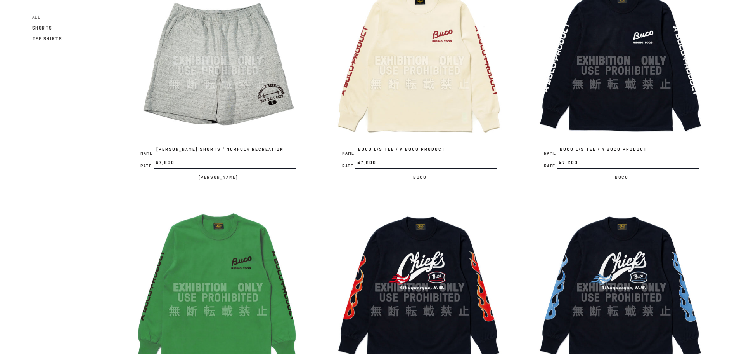
scroll to position [1281, 0]
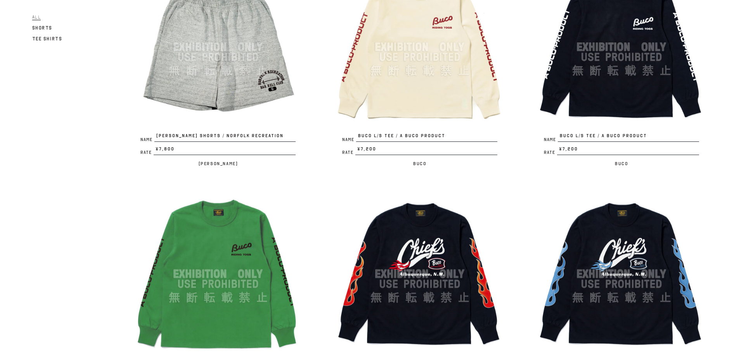
click at [235, 258] on img at bounding box center [218, 273] width 171 height 171
click at [467, 76] on img at bounding box center [420, 47] width 171 height 171
click at [585, 76] on img at bounding box center [621, 47] width 171 height 171
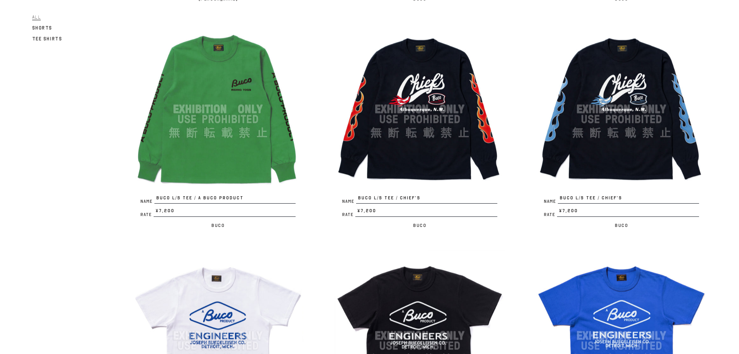
scroll to position [1397, 0]
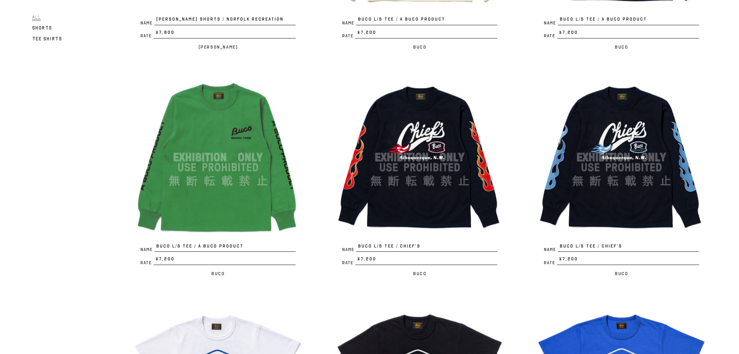
click at [466, 190] on img at bounding box center [420, 157] width 171 height 171
click at [629, 202] on img at bounding box center [621, 157] width 171 height 171
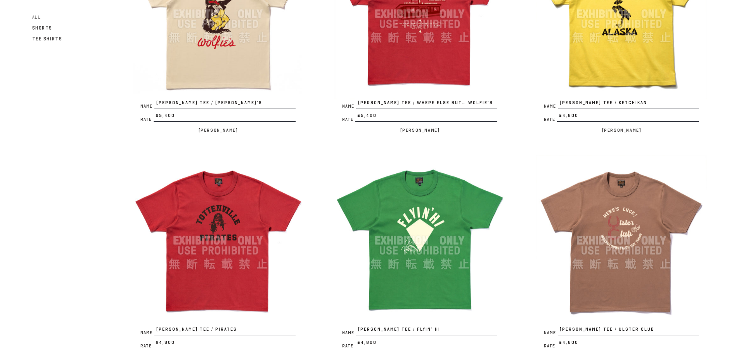
scroll to position [427, 0]
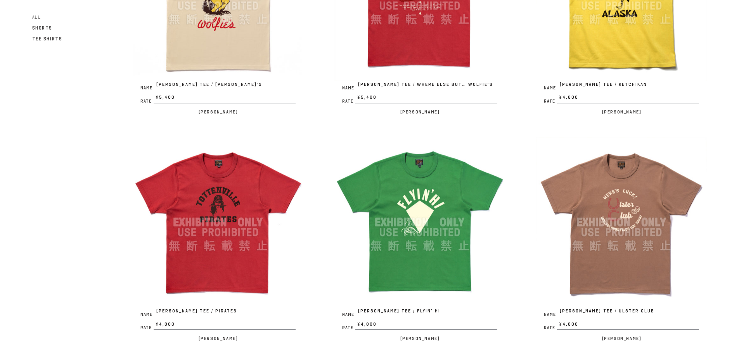
click at [416, 245] on img at bounding box center [420, 222] width 171 height 171
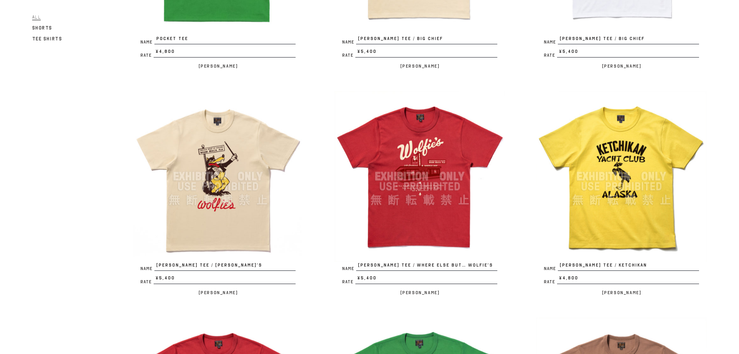
scroll to position [233, 0]
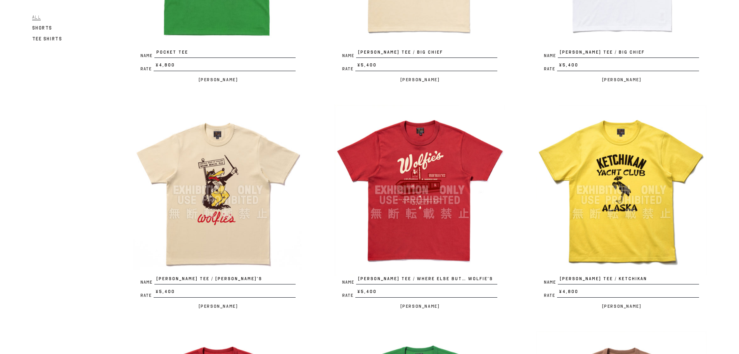
click at [246, 207] on img at bounding box center [218, 189] width 171 height 171
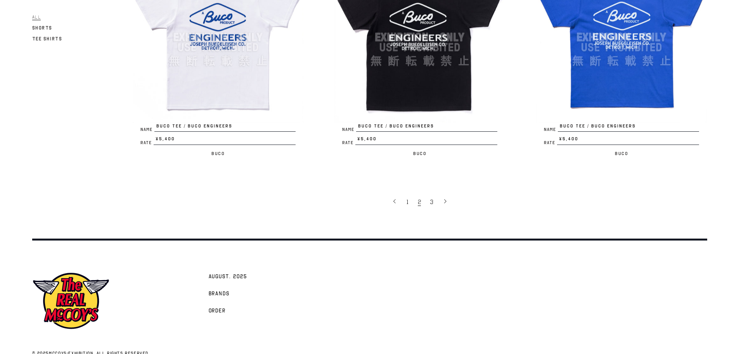
scroll to position [1760, 0]
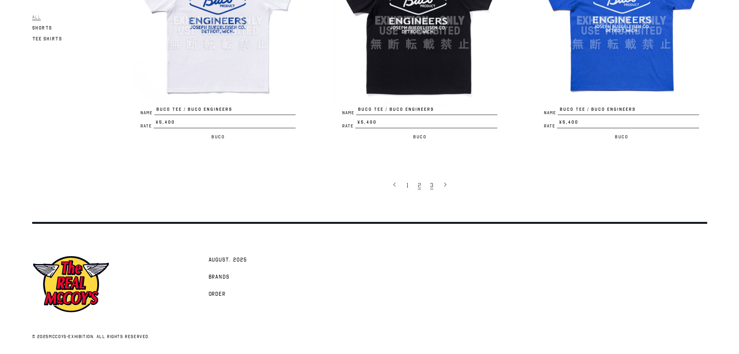
click at [432, 189] on span "3" at bounding box center [431, 185] width 3 height 8
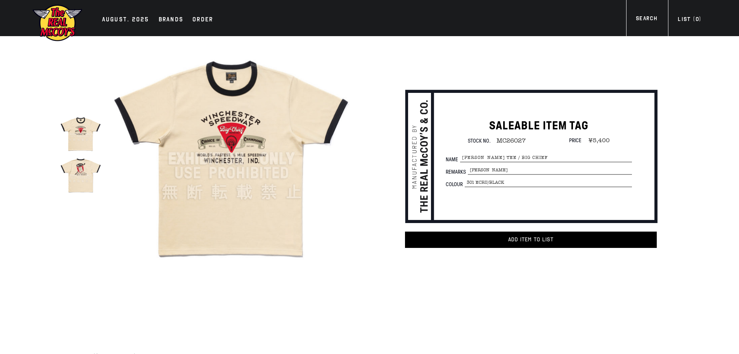
click at [194, 170] on img at bounding box center [231, 158] width 241 height 241
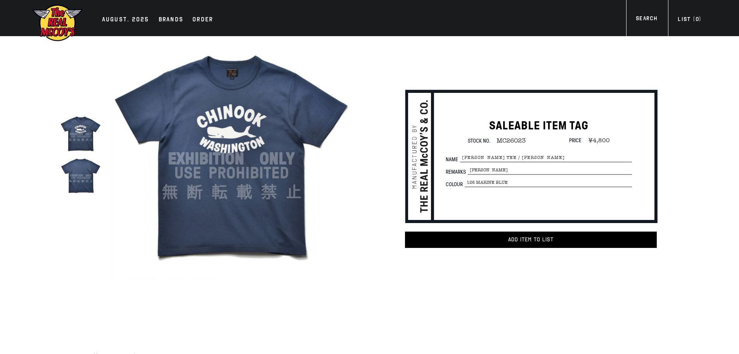
click at [193, 167] on img at bounding box center [231, 158] width 241 height 241
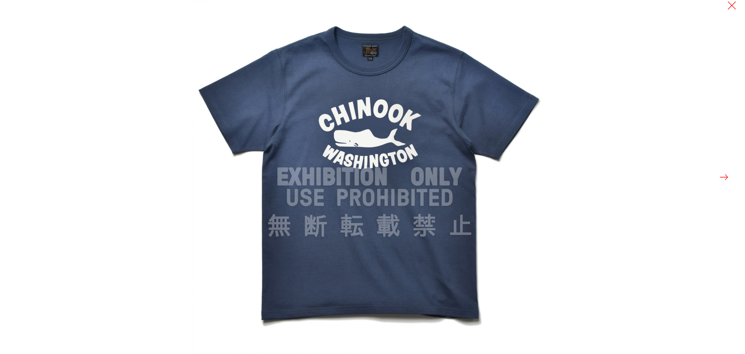
click at [723, 180] on button at bounding box center [724, 177] width 11 height 11
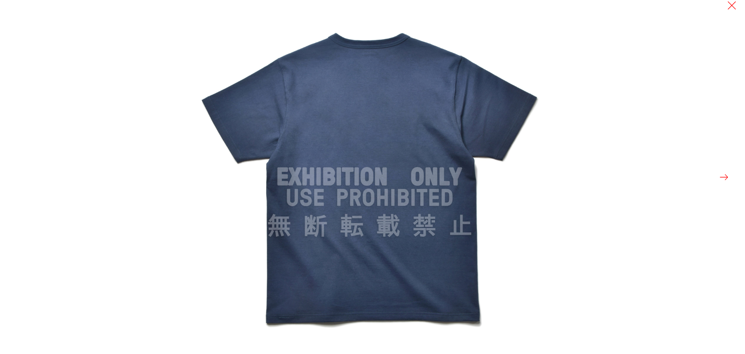
click at [723, 180] on button at bounding box center [724, 177] width 11 height 11
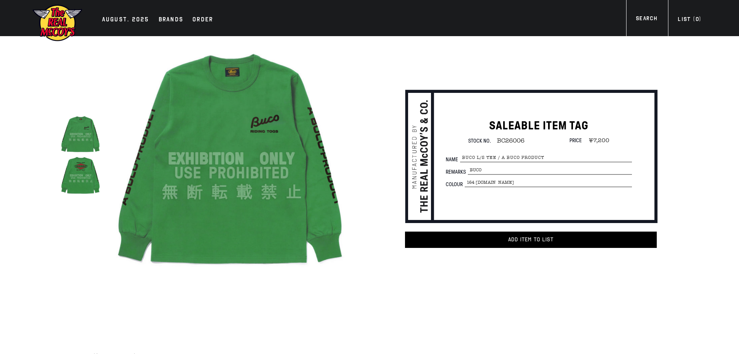
click at [190, 186] on img at bounding box center [231, 158] width 241 height 241
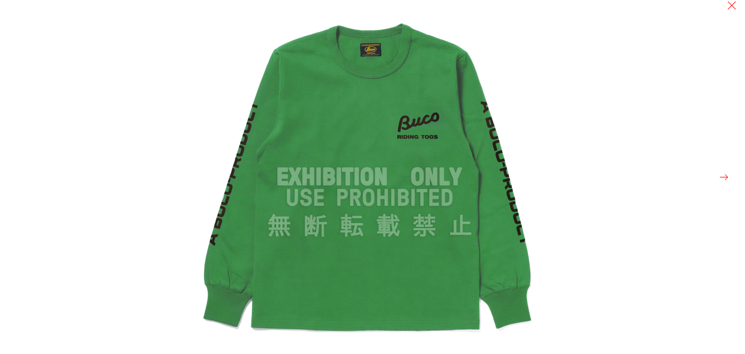
click at [724, 177] on button at bounding box center [724, 177] width 11 height 11
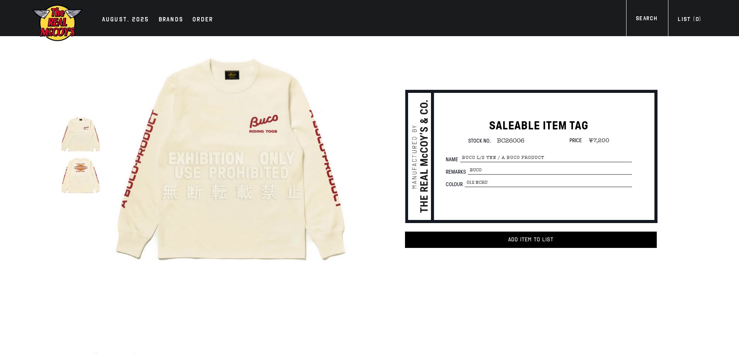
click at [302, 157] on img at bounding box center [231, 158] width 241 height 241
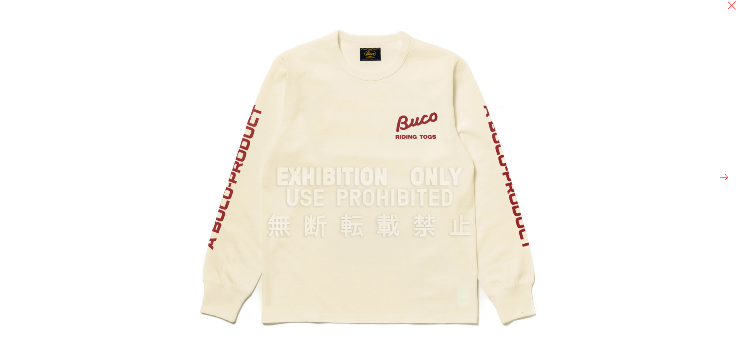
click at [722, 178] on button at bounding box center [724, 177] width 11 height 11
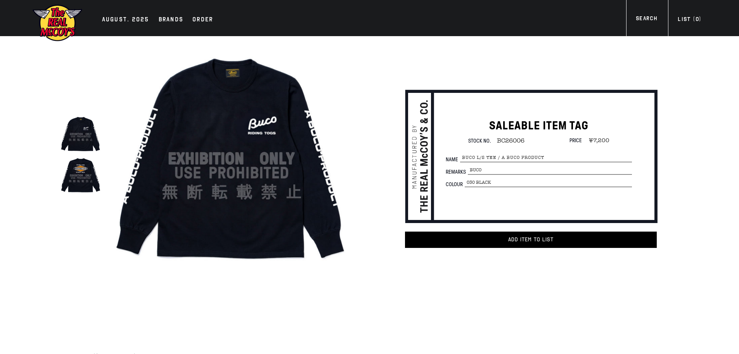
click at [197, 213] on img at bounding box center [231, 158] width 241 height 241
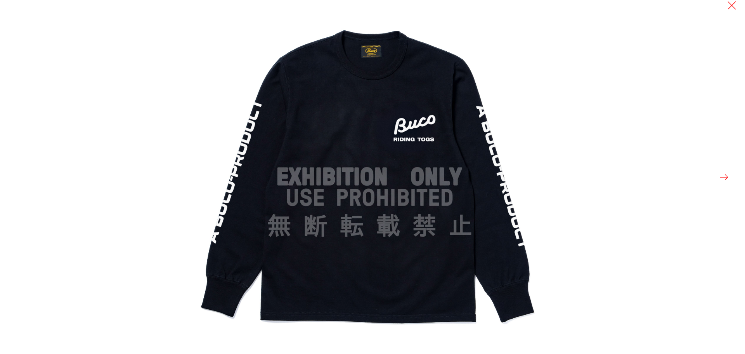
click at [726, 177] on button at bounding box center [724, 177] width 11 height 11
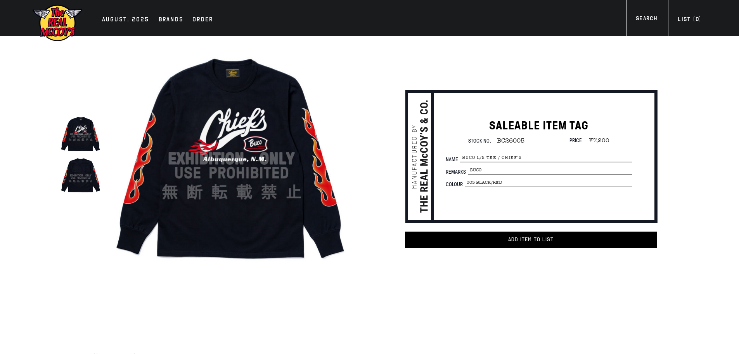
click at [222, 186] on img at bounding box center [231, 158] width 241 height 241
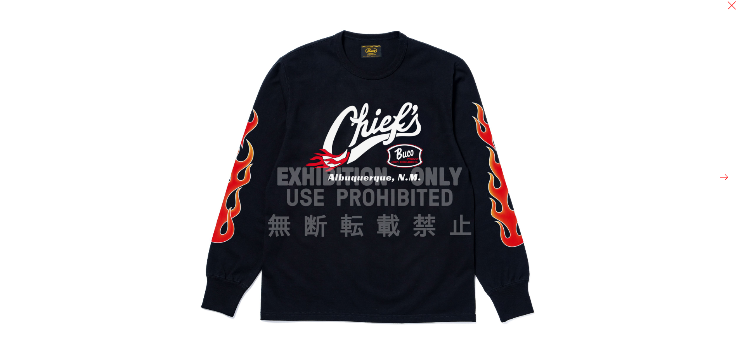
click at [724, 174] on button at bounding box center [724, 177] width 11 height 11
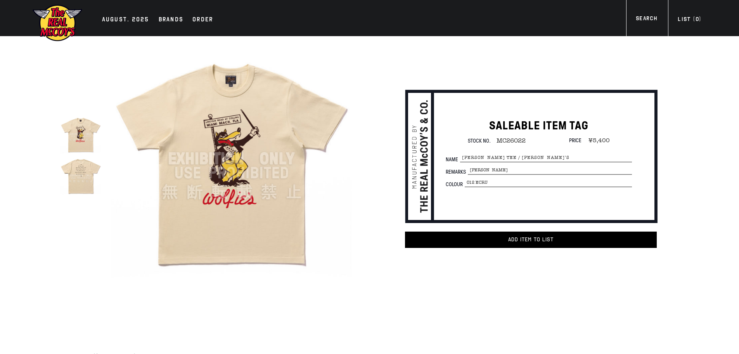
click at [214, 160] on img at bounding box center [231, 158] width 241 height 241
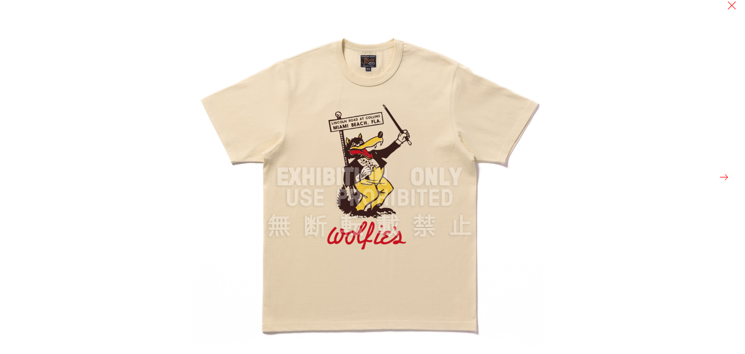
click at [725, 177] on button at bounding box center [724, 177] width 11 height 11
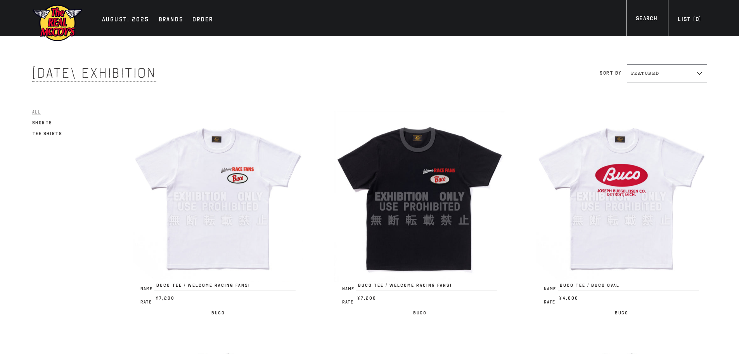
click at [392, 215] on img at bounding box center [420, 196] width 171 height 171
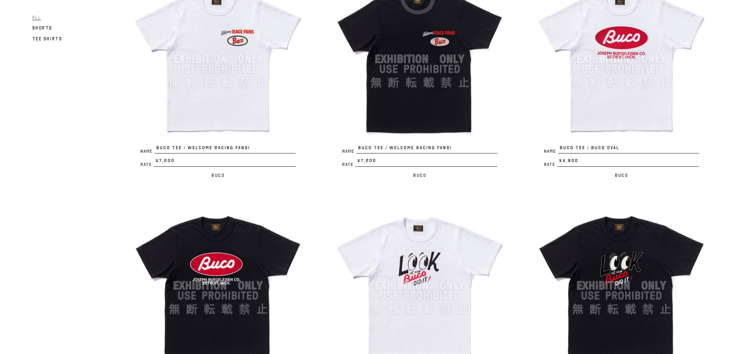
scroll to position [155, 0]
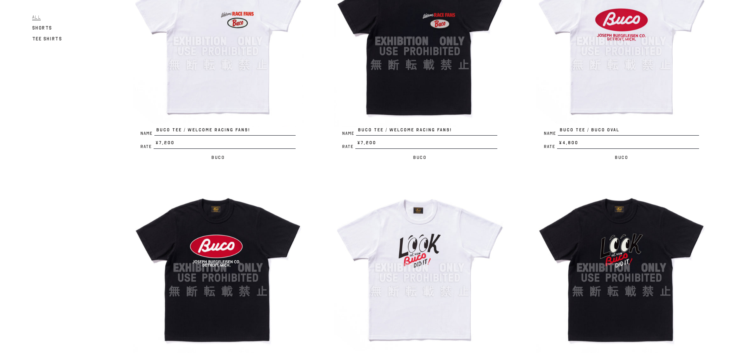
click at [597, 75] on img at bounding box center [621, 41] width 171 height 171
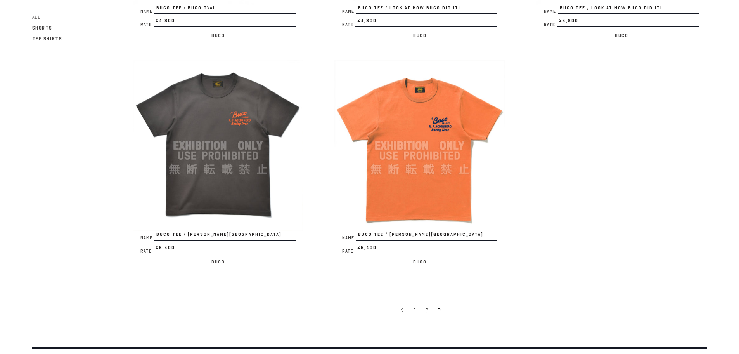
scroll to position [505, 0]
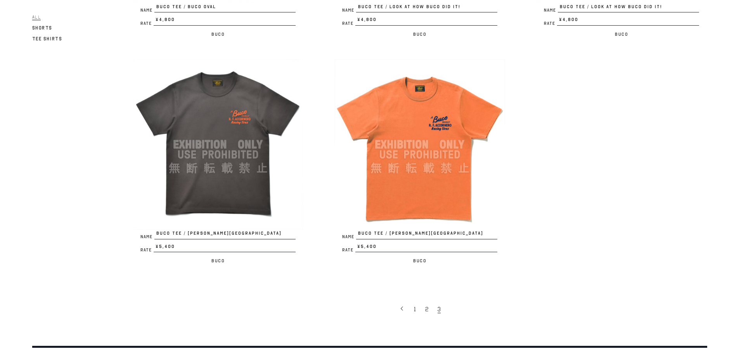
click at [210, 182] on img at bounding box center [218, 144] width 171 height 171
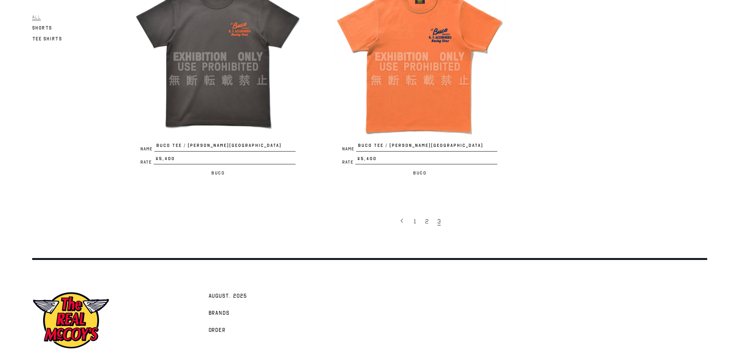
scroll to position [621, 0]
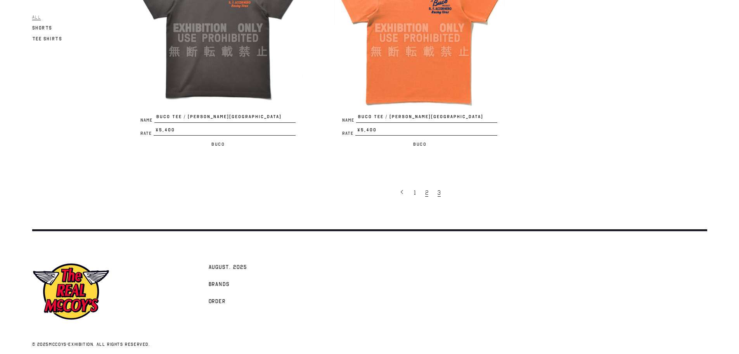
click at [426, 192] on span "2" at bounding box center [426, 193] width 3 height 8
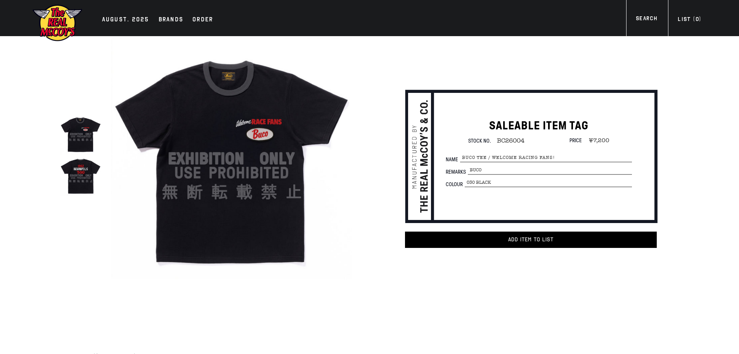
click at [77, 179] on img at bounding box center [80, 174] width 41 height 41
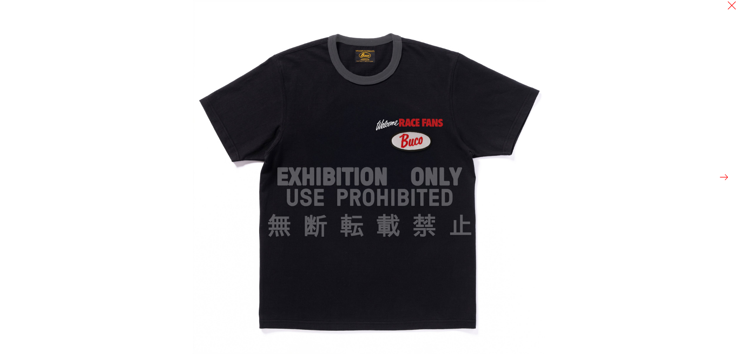
click at [722, 177] on button at bounding box center [724, 177] width 11 height 11
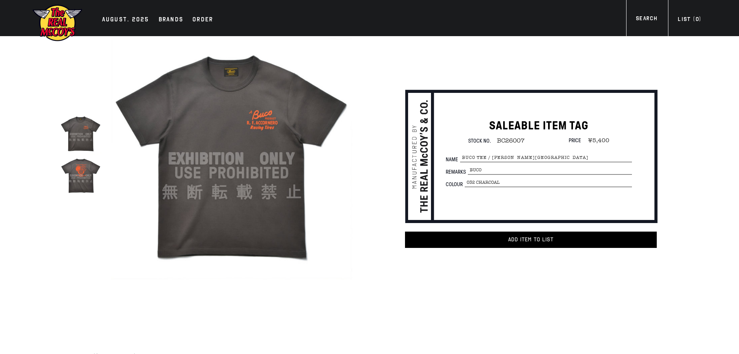
click at [210, 182] on img at bounding box center [231, 158] width 241 height 241
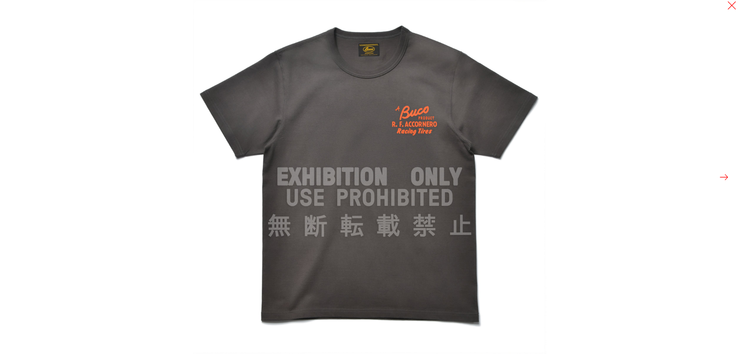
click at [720, 179] on button at bounding box center [724, 177] width 11 height 11
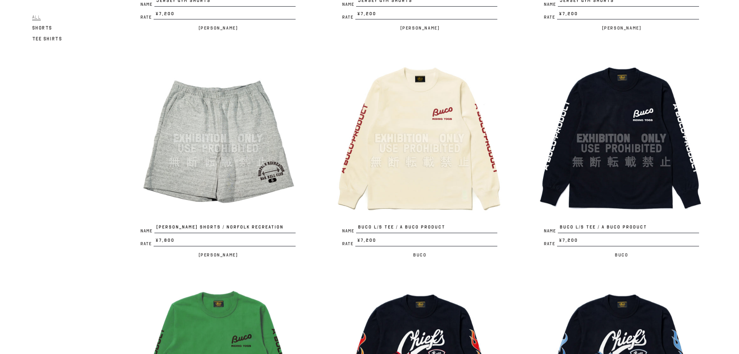
scroll to position [1164, 0]
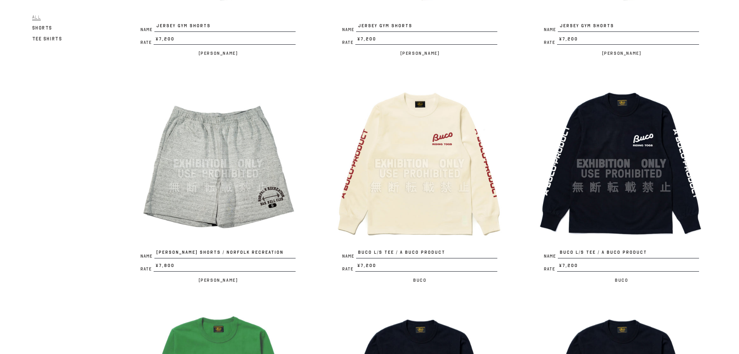
click at [424, 193] on img at bounding box center [420, 163] width 171 height 171
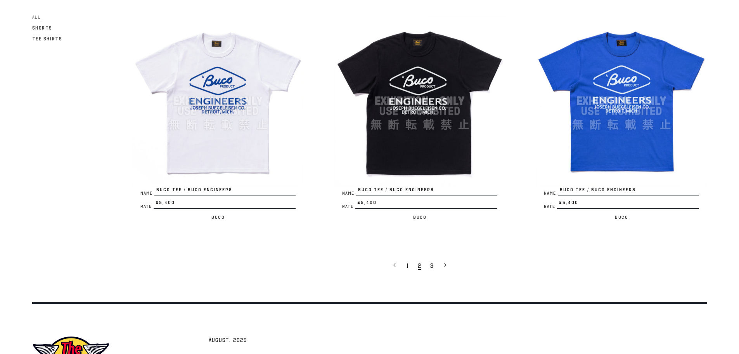
scroll to position [1760, 0]
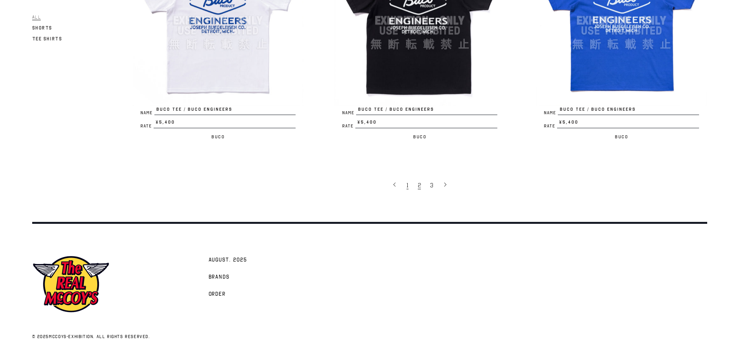
click at [409, 186] on link "1" at bounding box center [408, 185] width 11 height 16
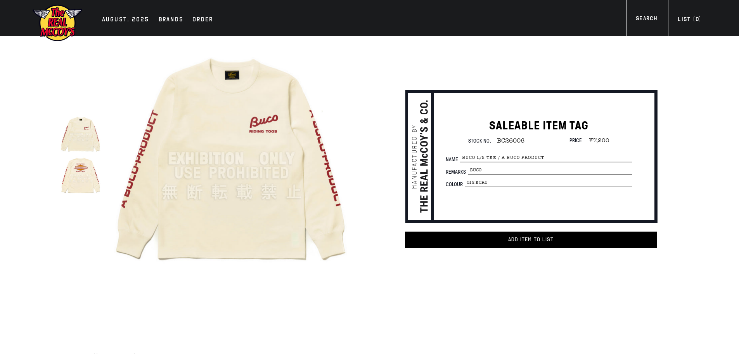
click at [309, 199] on img at bounding box center [231, 158] width 241 height 241
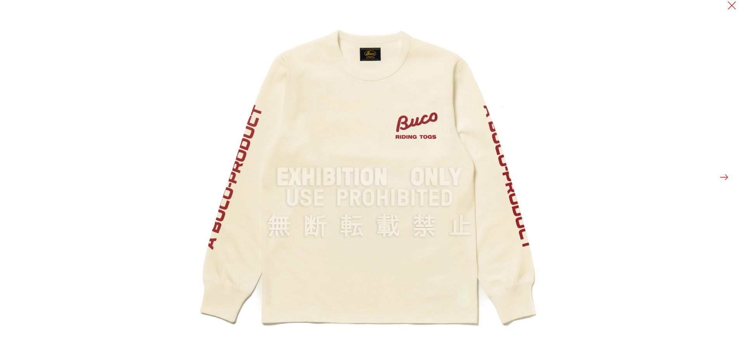
click at [721, 175] on button at bounding box center [724, 177] width 11 height 11
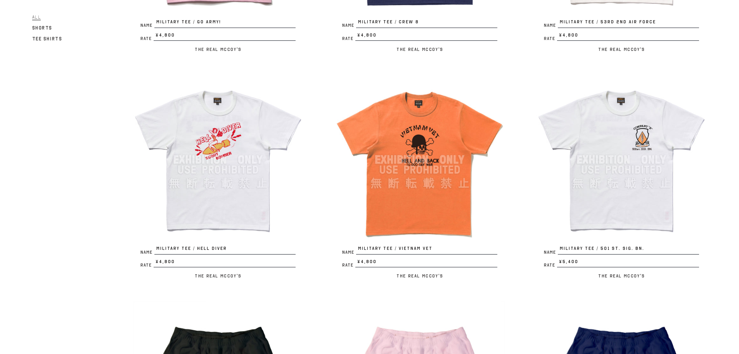
scroll to position [970, 0]
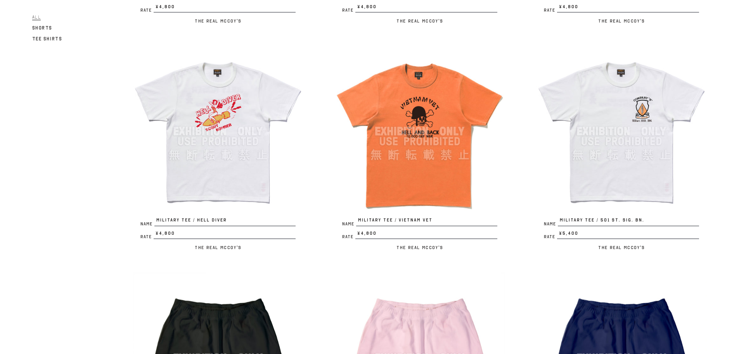
click at [419, 189] on img at bounding box center [420, 131] width 171 height 171
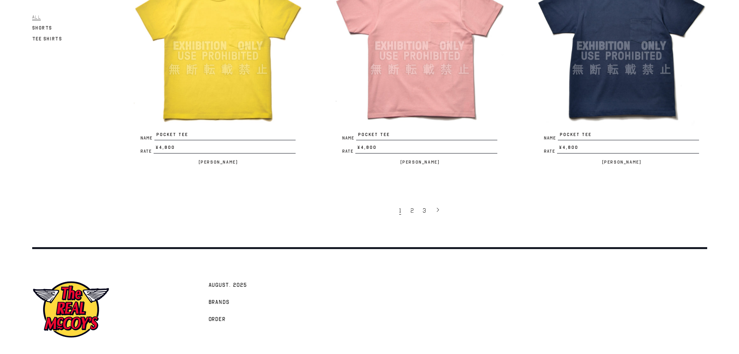
scroll to position [1721, 0]
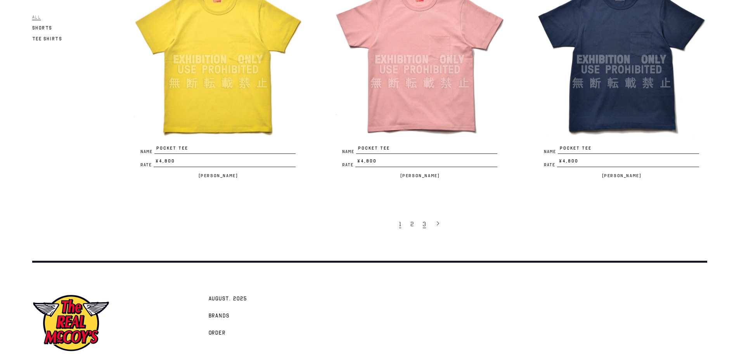
click at [426, 226] on link "3" at bounding box center [425, 223] width 12 height 16
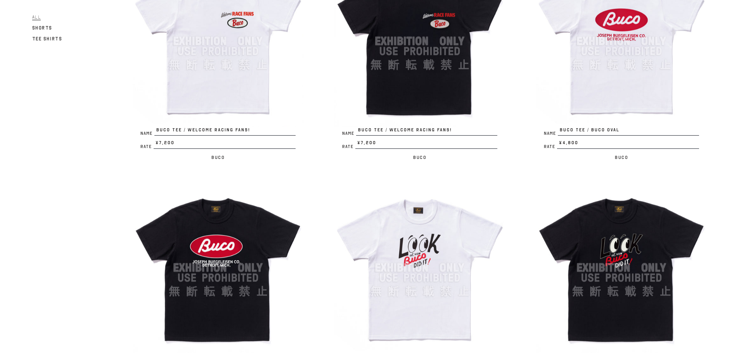
scroll to position [116, 0]
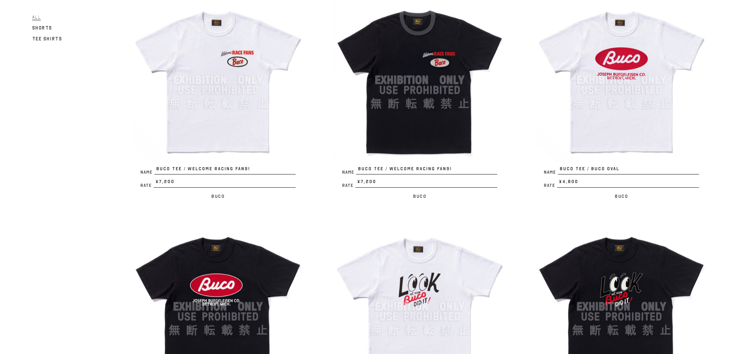
click at [262, 272] on img at bounding box center [218, 306] width 171 height 171
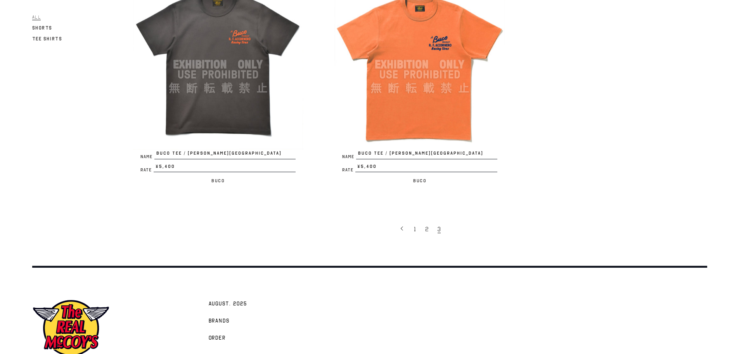
scroll to position [628, 0]
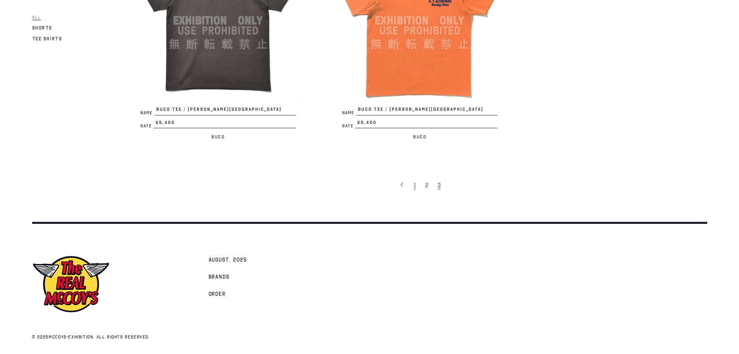
click at [416, 186] on span "1" at bounding box center [415, 185] width 2 height 8
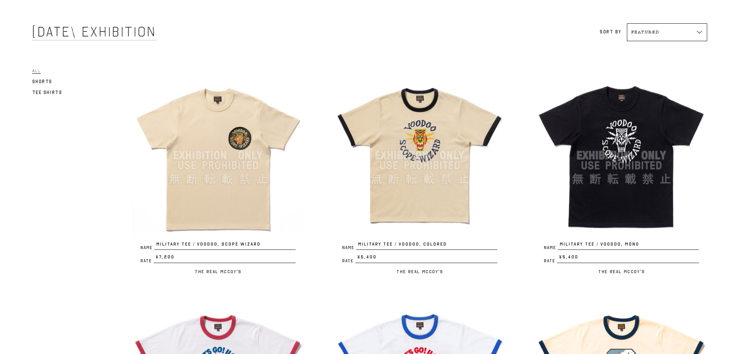
scroll to position [39, 0]
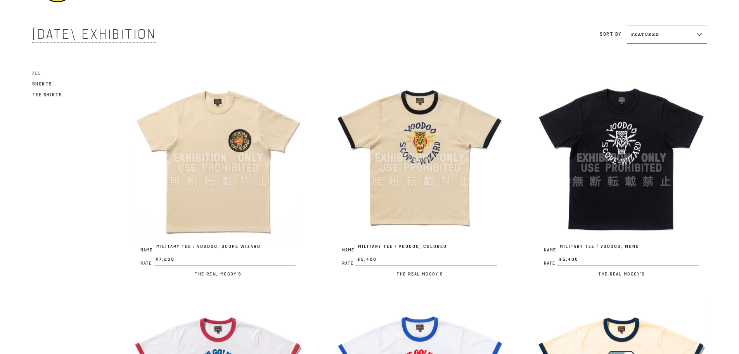
click at [666, 204] on img at bounding box center [621, 157] width 171 height 171
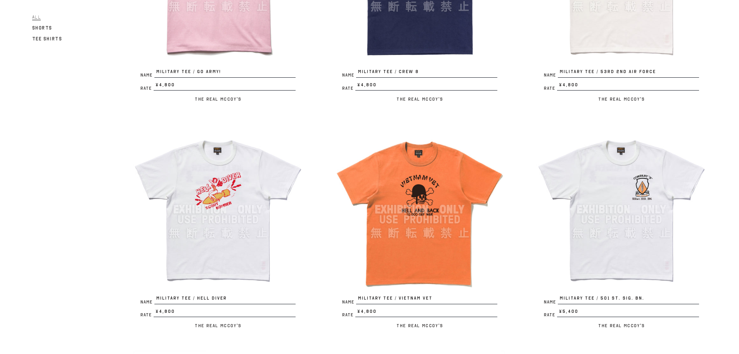
scroll to position [1009, 0]
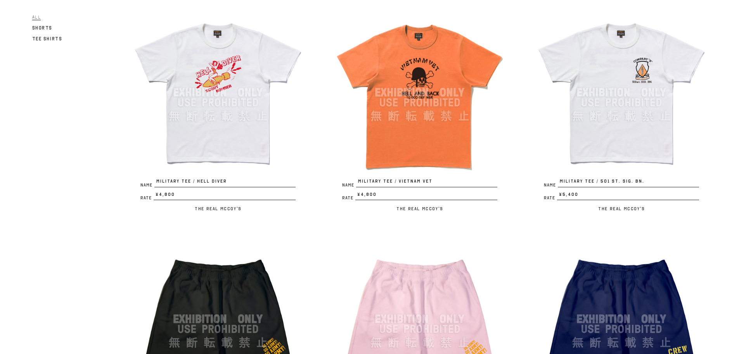
click at [425, 147] on img at bounding box center [420, 92] width 171 height 171
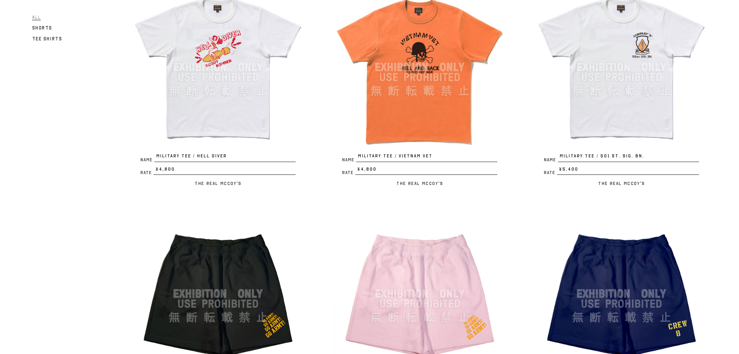
scroll to position [1048, 0]
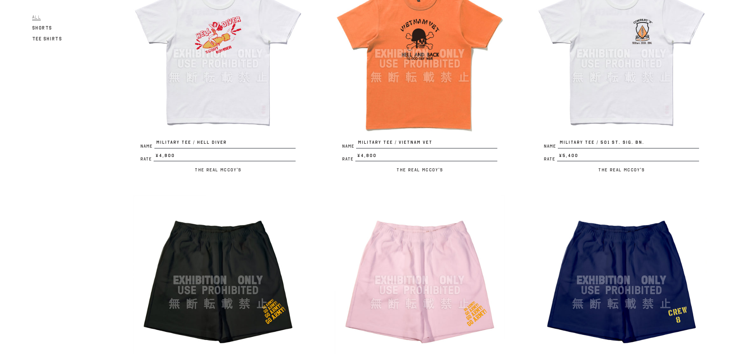
click at [633, 93] on img at bounding box center [621, 53] width 171 height 171
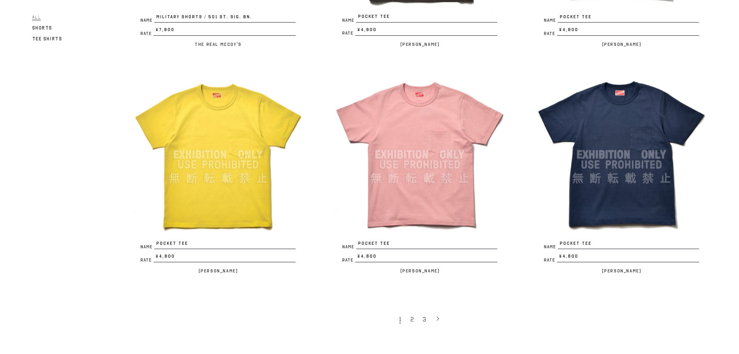
scroll to position [1683, 0]
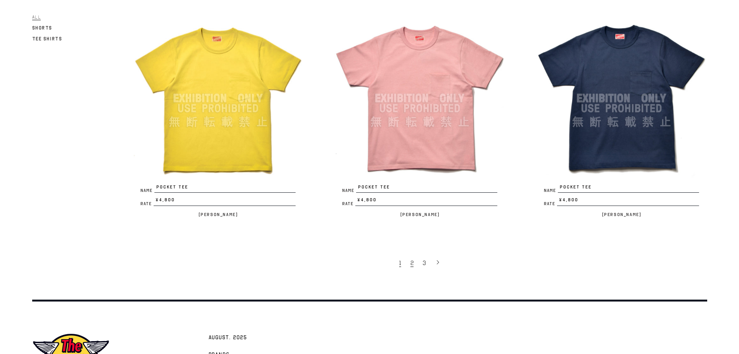
click at [408, 266] on link "2" at bounding box center [413, 262] width 12 height 16
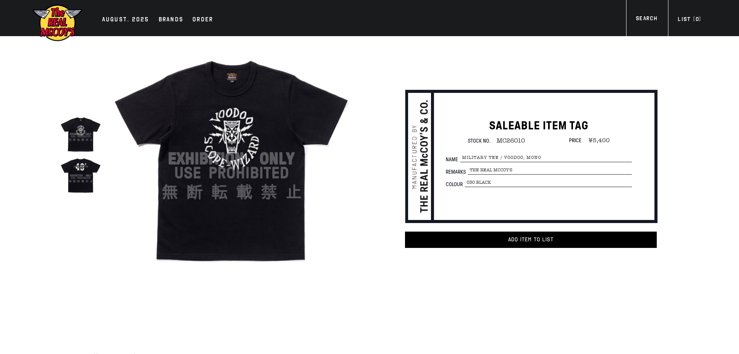
click at [228, 169] on img at bounding box center [231, 158] width 241 height 241
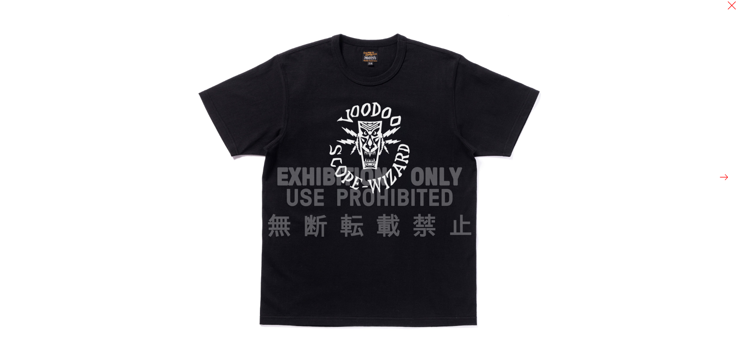
click at [724, 177] on button at bounding box center [724, 177] width 11 height 11
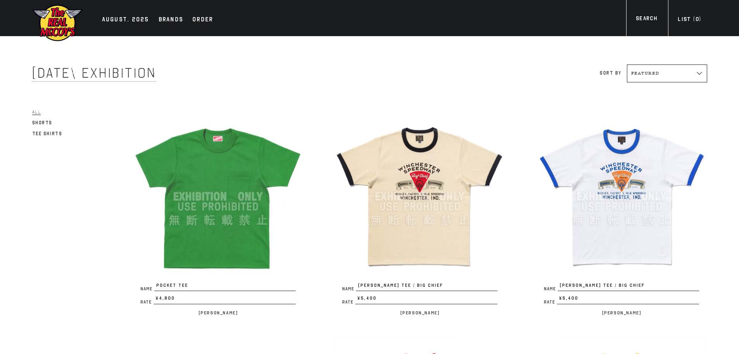
click at [416, 245] on img at bounding box center [420, 196] width 171 height 171
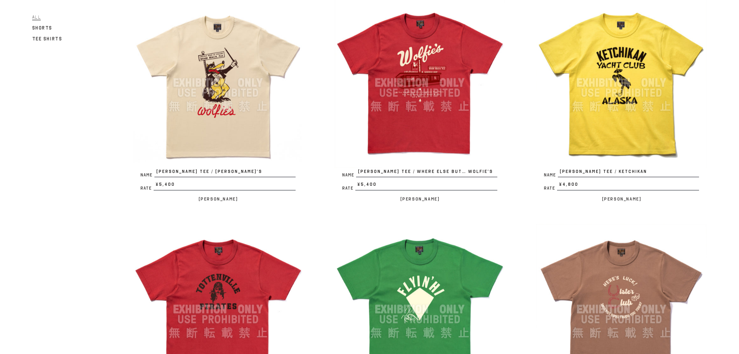
scroll to position [349, 0]
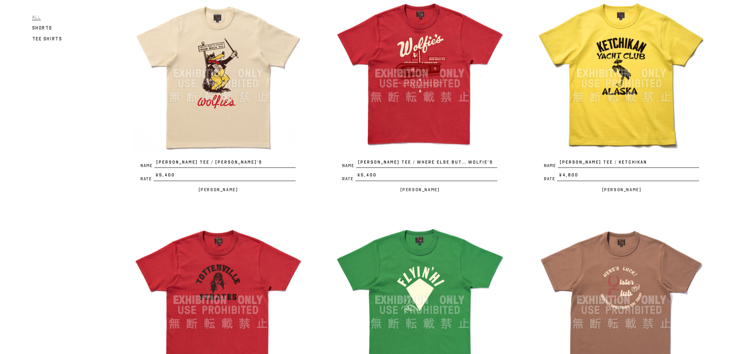
click at [638, 113] on img at bounding box center [621, 73] width 171 height 171
click at [200, 107] on img at bounding box center [218, 73] width 171 height 171
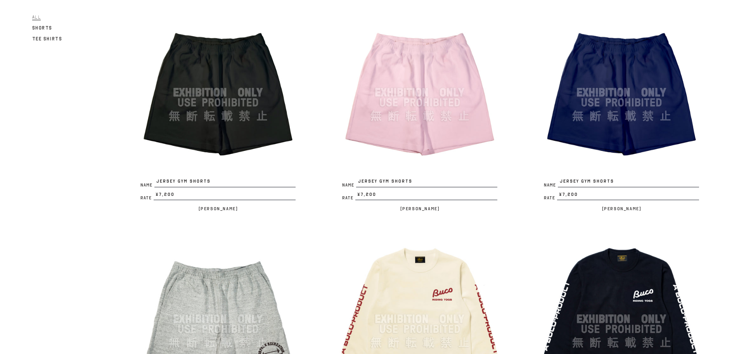
scroll to position [1242, 0]
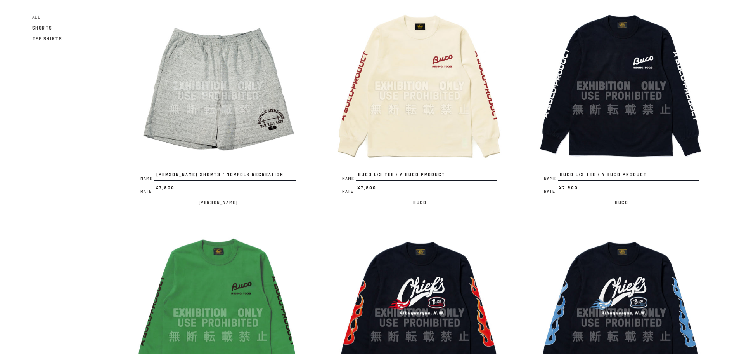
click at [397, 147] on img at bounding box center [420, 85] width 171 height 171
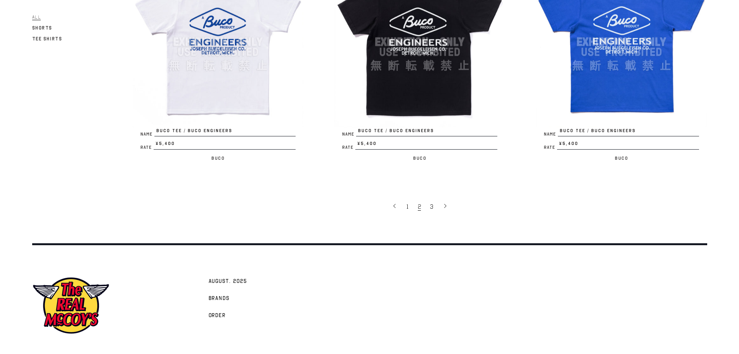
scroll to position [1747, 0]
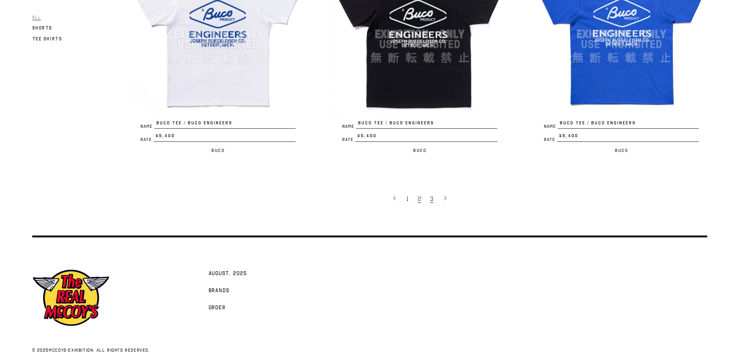
click at [432, 198] on span "3" at bounding box center [431, 199] width 3 height 8
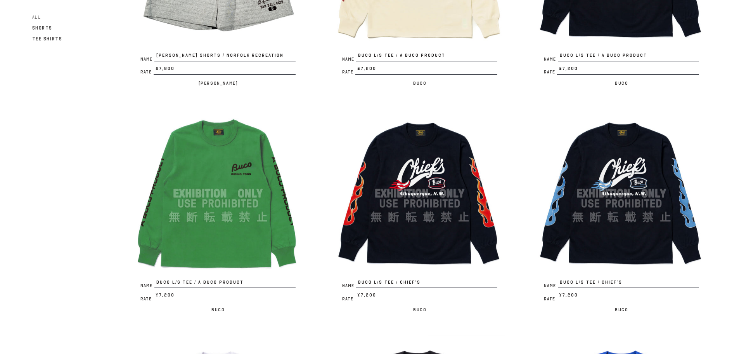
scroll to position [1358, 0]
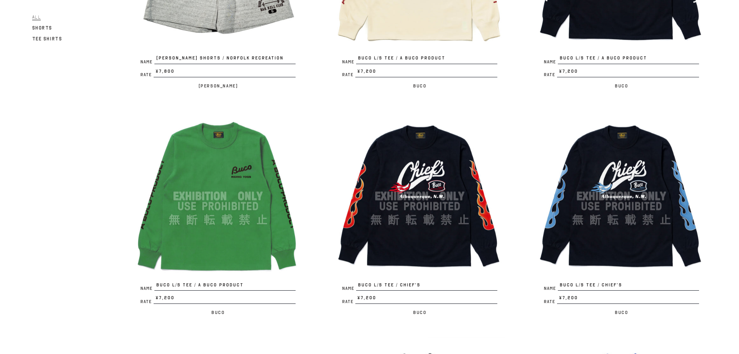
click at [404, 175] on img at bounding box center [420, 196] width 171 height 171
click at [259, 186] on img at bounding box center [218, 196] width 171 height 171
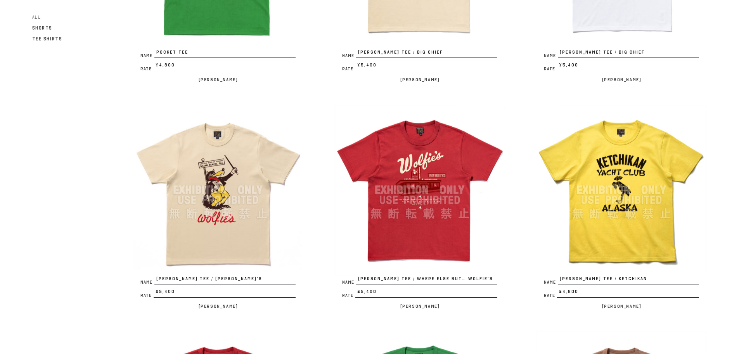
scroll to position [0, 0]
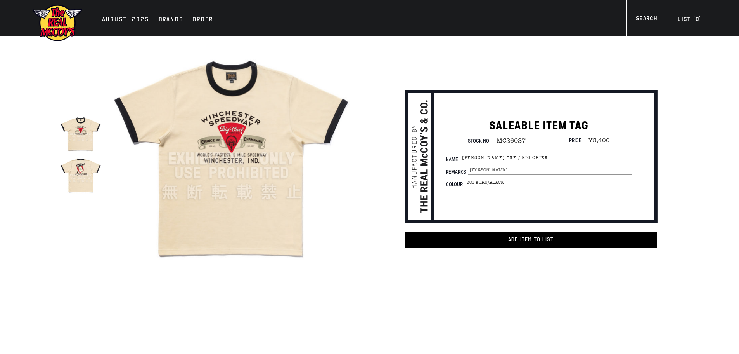
click at [172, 164] on img at bounding box center [231, 158] width 241 height 241
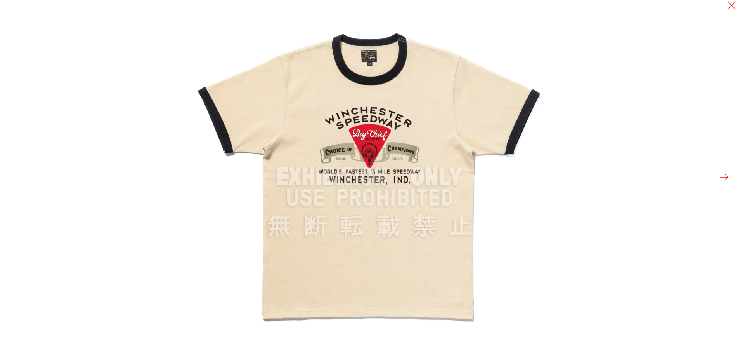
click at [727, 176] on button at bounding box center [724, 177] width 11 height 11
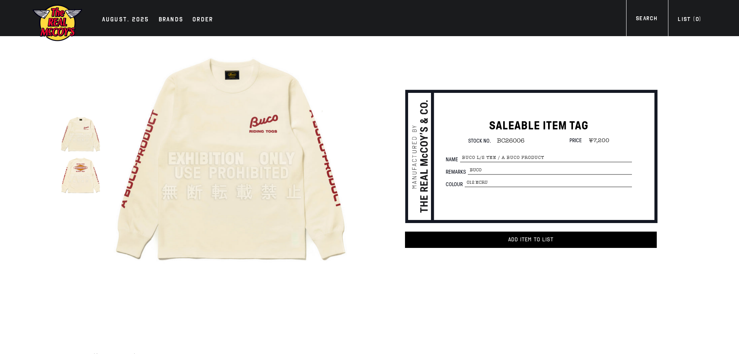
click at [303, 172] on img at bounding box center [231, 158] width 241 height 241
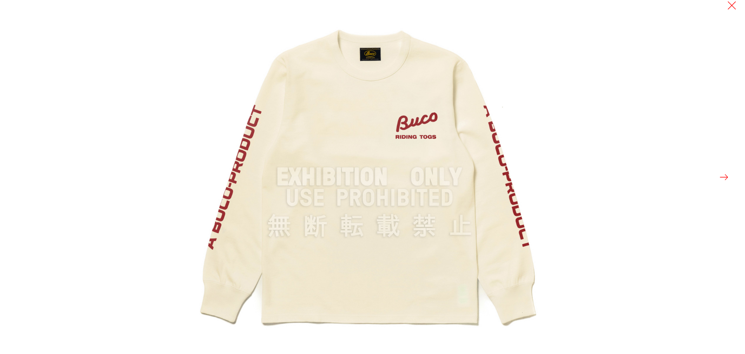
click at [720, 177] on button at bounding box center [724, 177] width 11 height 11
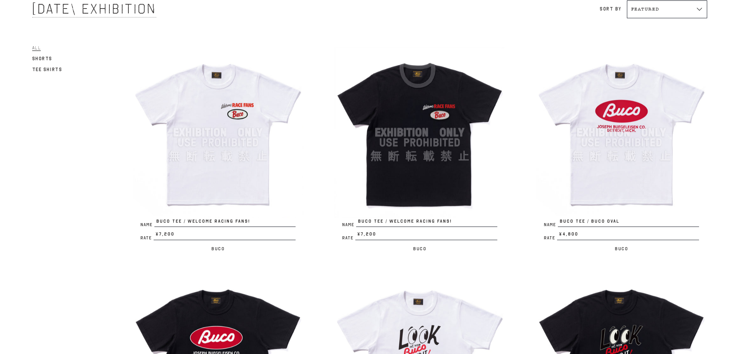
scroll to position [78, 0]
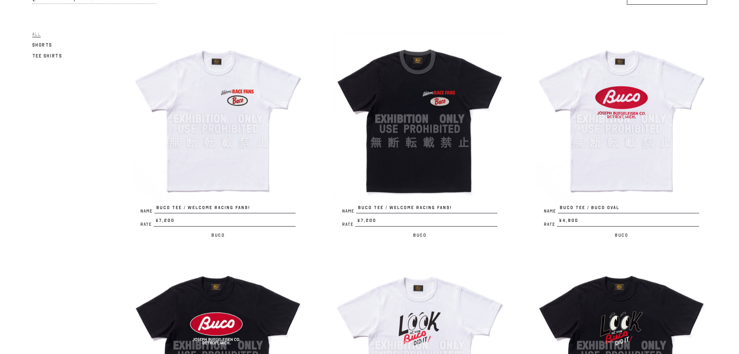
click at [598, 160] on img at bounding box center [621, 118] width 171 height 171
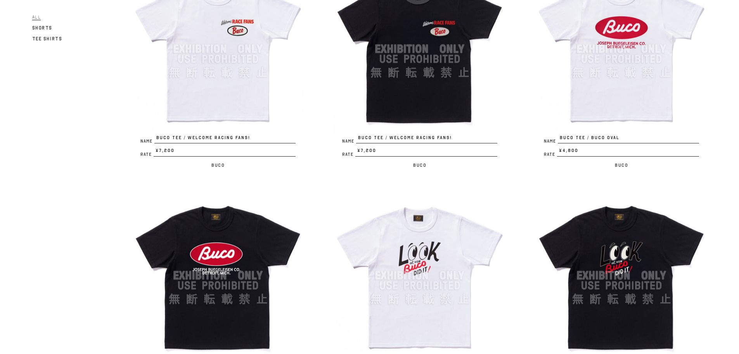
scroll to position [155, 0]
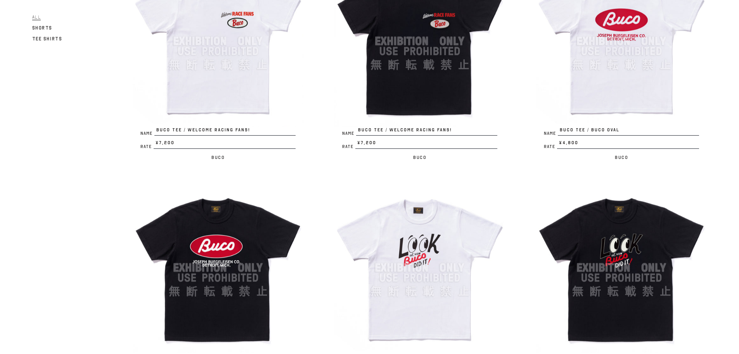
click at [226, 257] on img at bounding box center [218, 267] width 171 height 171
click at [616, 76] on img at bounding box center [621, 41] width 171 height 171
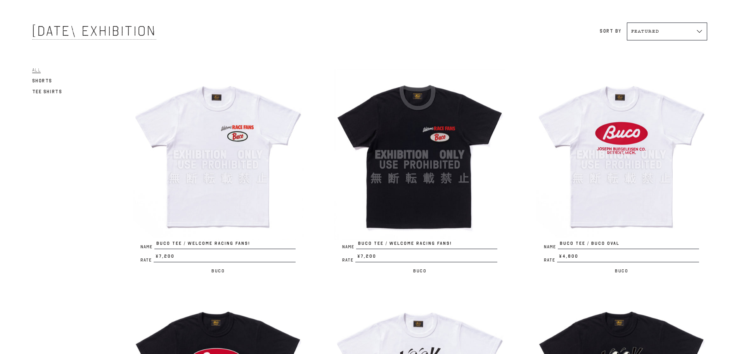
scroll to position [39, 0]
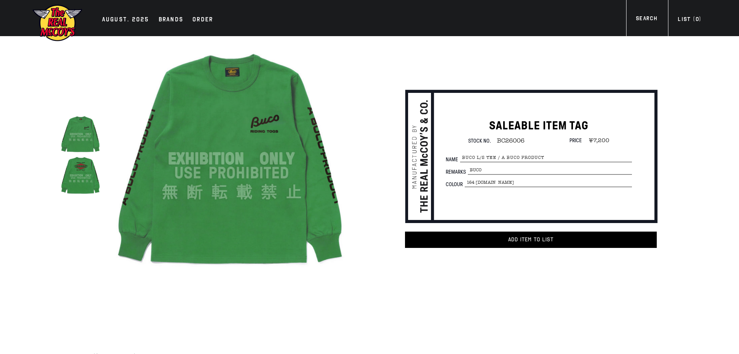
click at [278, 167] on img at bounding box center [231, 158] width 241 height 241
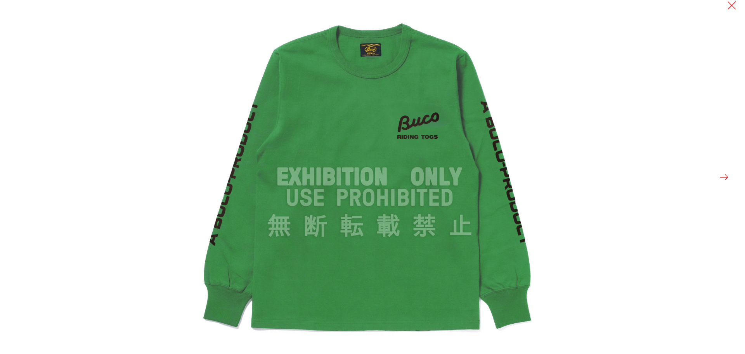
click at [724, 176] on button at bounding box center [724, 177] width 11 height 11
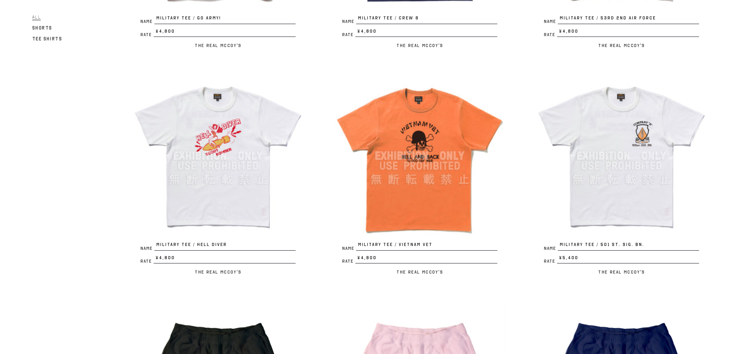
scroll to position [945, 0]
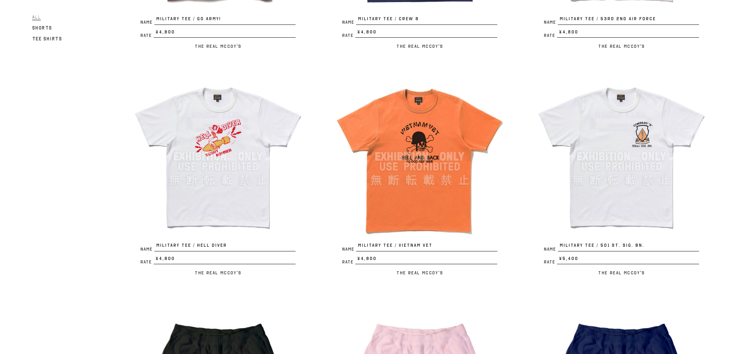
click at [210, 158] on img at bounding box center [218, 156] width 171 height 171
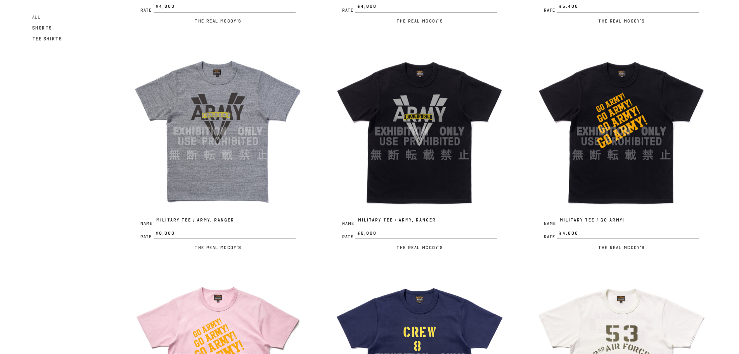
scroll to position [673, 0]
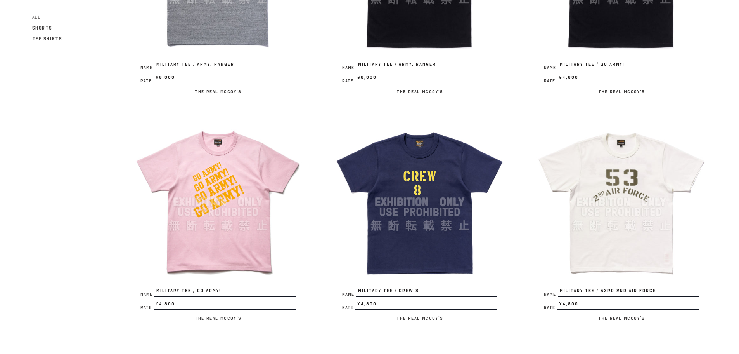
click at [442, 194] on img at bounding box center [420, 201] width 171 height 171
click at [604, 250] on img at bounding box center [621, 201] width 171 height 171
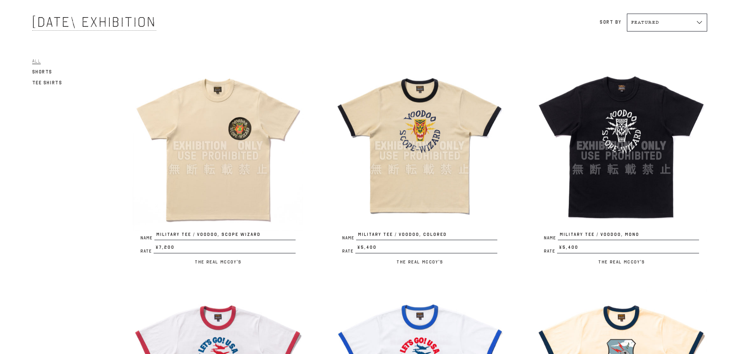
scroll to position [0, 0]
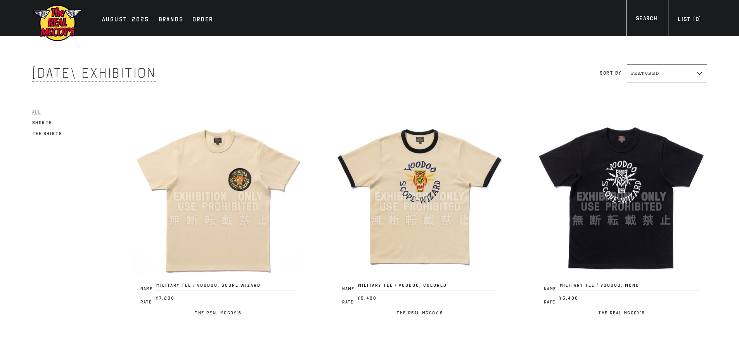
click at [230, 210] on img at bounding box center [218, 196] width 171 height 171
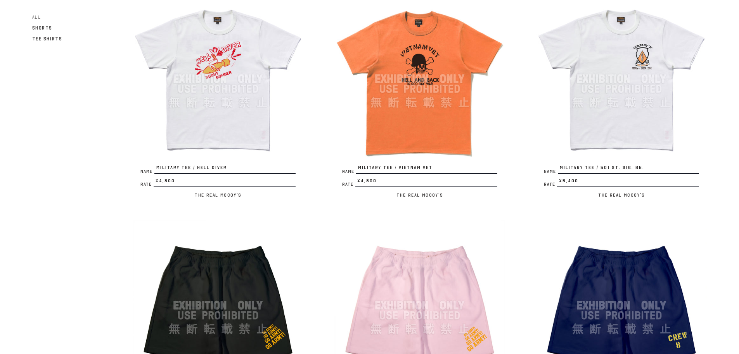
scroll to position [1009, 0]
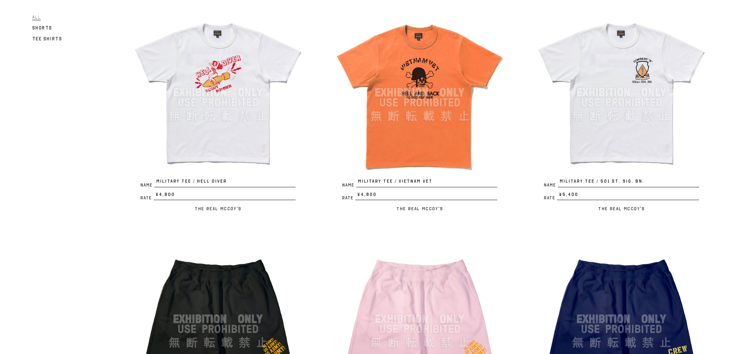
click at [418, 107] on img at bounding box center [420, 92] width 171 height 171
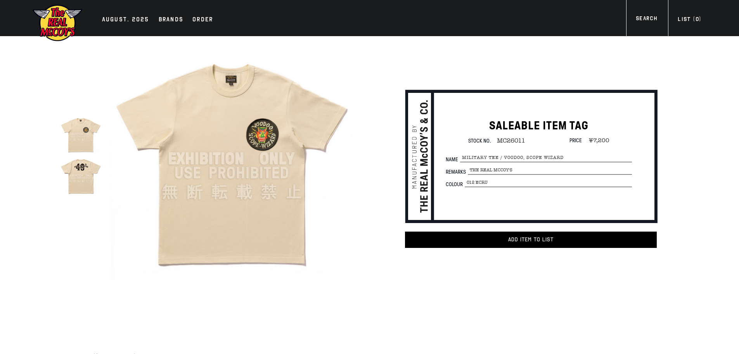
click at [342, 67] on img at bounding box center [231, 158] width 241 height 241
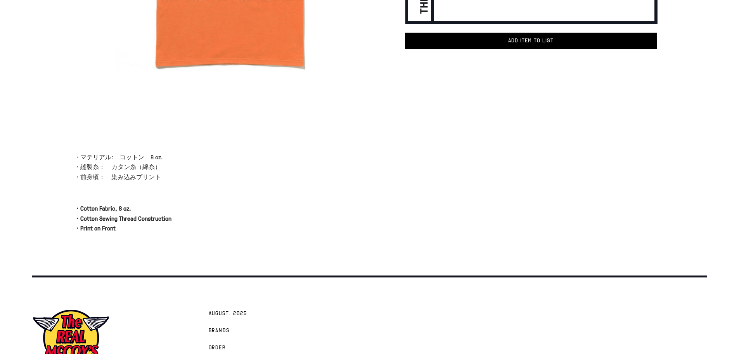
scroll to position [252, 0]
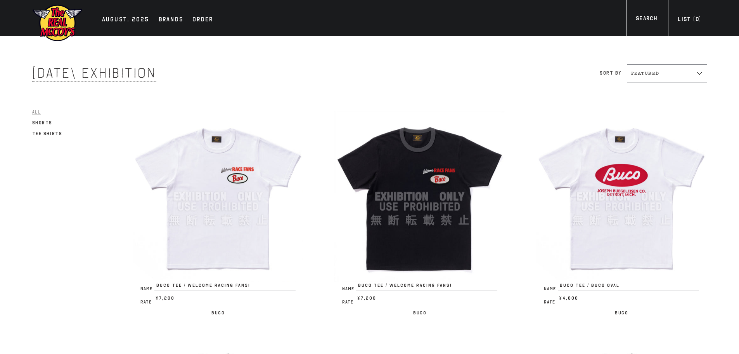
scroll to position [628, 0]
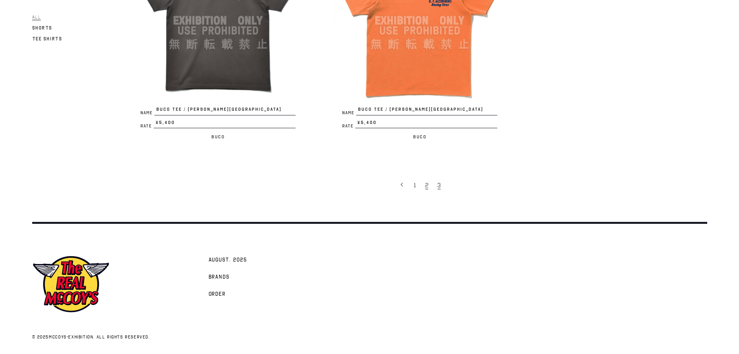
click at [430, 186] on link "2" at bounding box center [428, 185] width 12 height 16
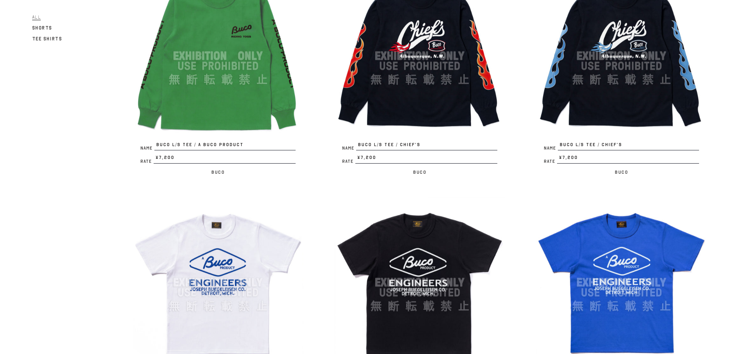
scroll to position [1669, 0]
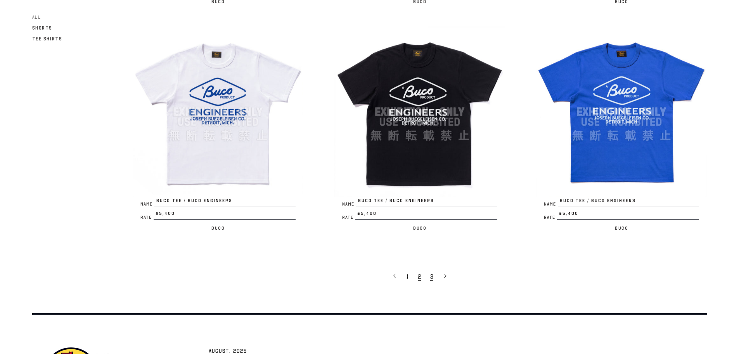
click at [435, 275] on link "3" at bounding box center [433, 276] width 12 height 16
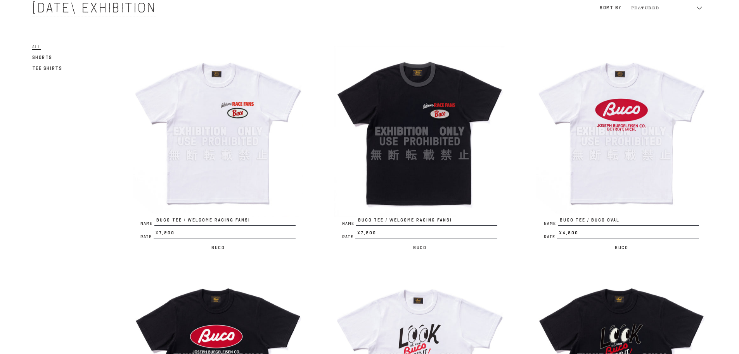
scroll to position [7, 0]
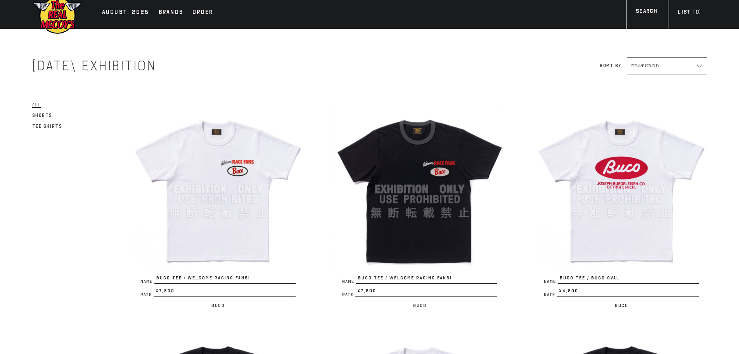
click at [434, 158] on img at bounding box center [420, 189] width 171 height 171
